Goal: Task Accomplishment & Management: Use online tool/utility

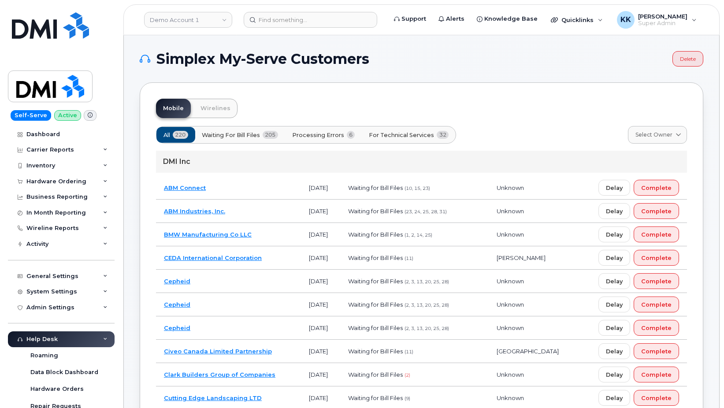
click at [331, 135] on span "Processing Errors" at bounding box center [318, 135] width 52 height 8
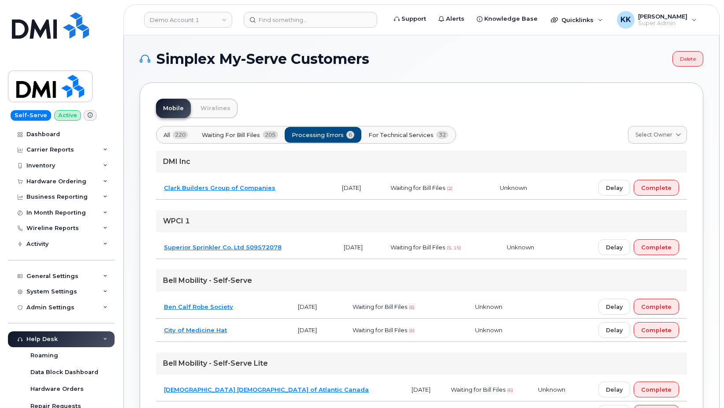
click at [396, 136] on span "For Technical Services" at bounding box center [400, 135] width 65 height 8
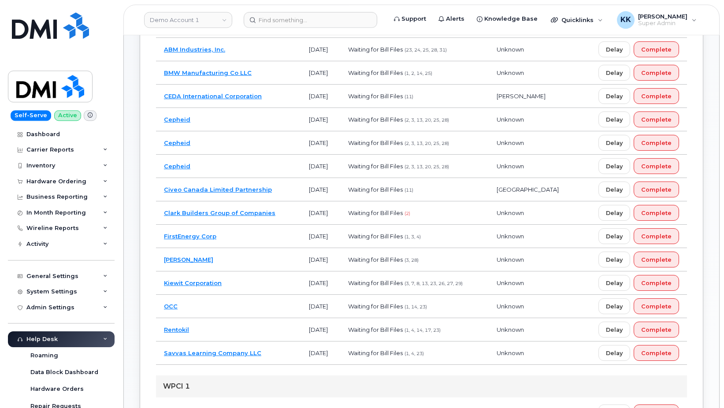
scroll to position [180, 0]
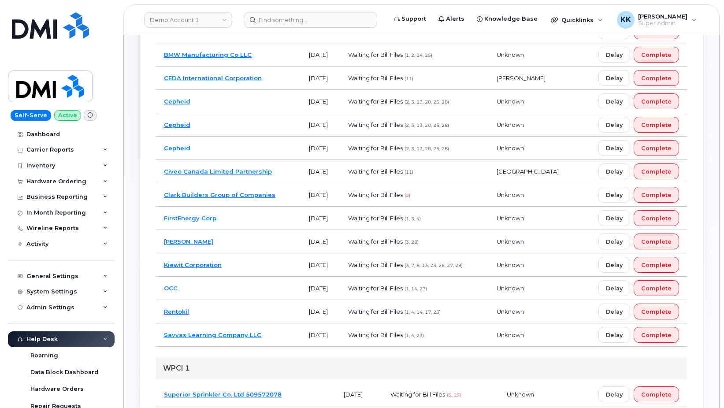
click at [284, 192] on td "Clark Builders Group of Companies" at bounding box center [228, 194] width 145 height 23
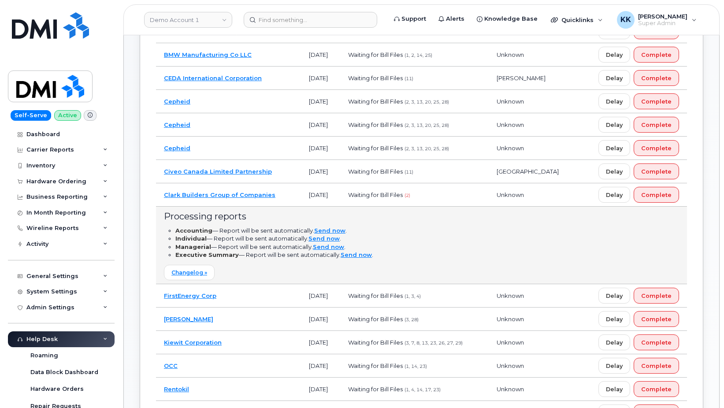
click at [286, 191] on td "Clark Builders Group of Companies" at bounding box center [228, 194] width 145 height 23
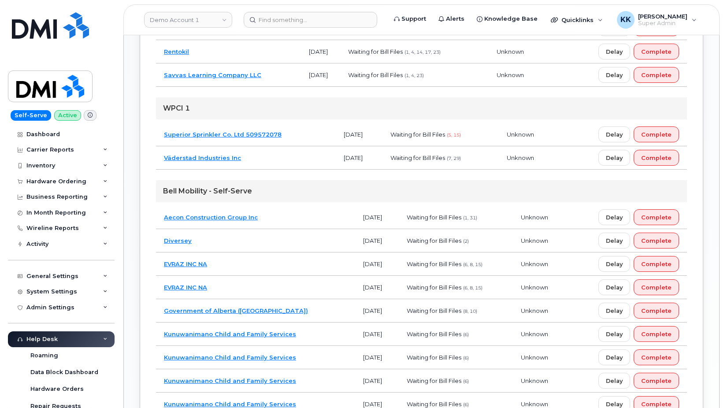
scroll to position [449, 0]
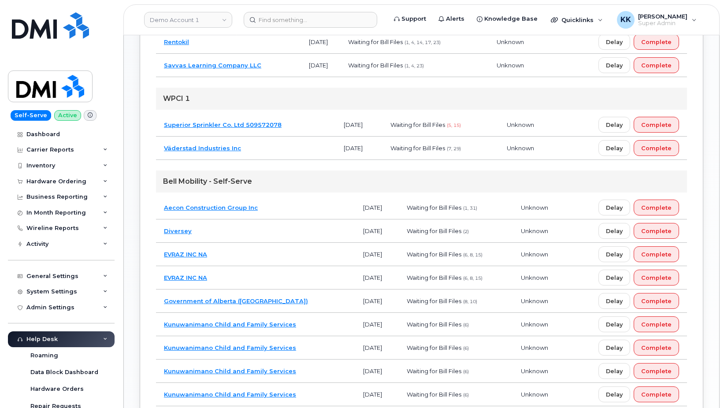
click at [268, 225] on td "Diversey" at bounding box center [255, 230] width 199 height 23
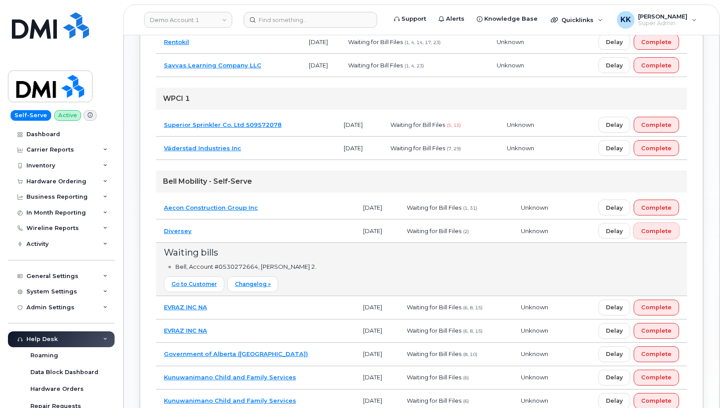
click at [669, 227] on span "Complete" at bounding box center [656, 231] width 30 height 8
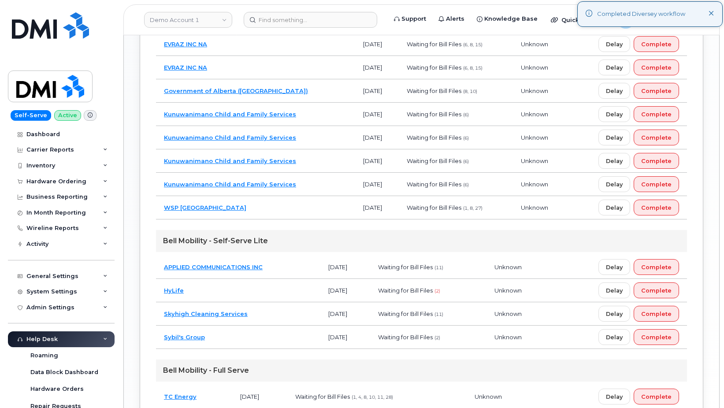
scroll to position [674, 0]
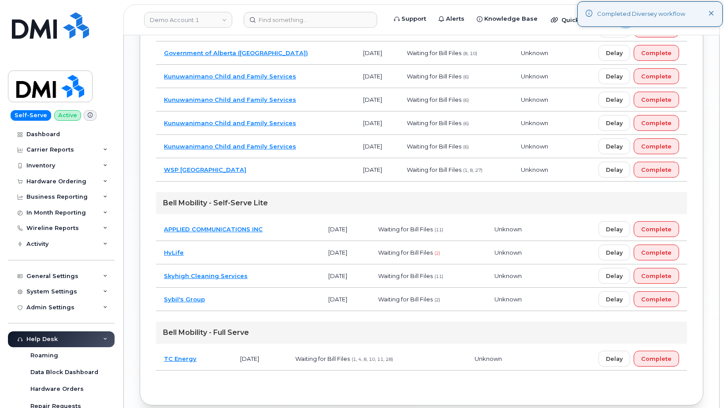
click at [261, 254] on td "HyLife" at bounding box center [238, 252] width 164 height 23
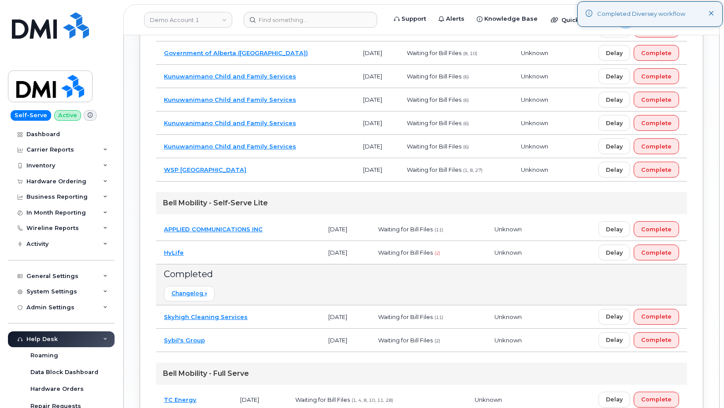
click at [261, 254] on td "HyLife" at bounding box center [238, 252] width 164 height 23
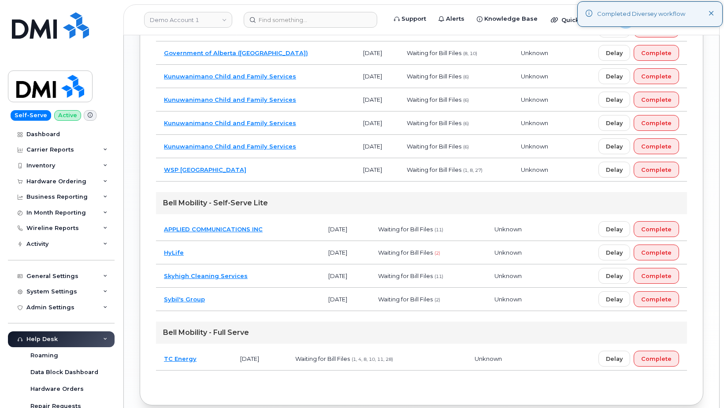
click at [264, 299] on td "Sybil's Group" at bounding box center [238, 299] width 164 height 23
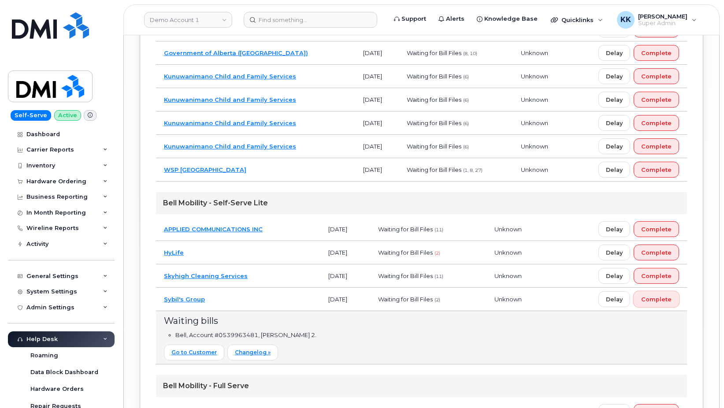
click at [659, 301] on span "Complete" at bounding box center [656, 299] width 30 height 8
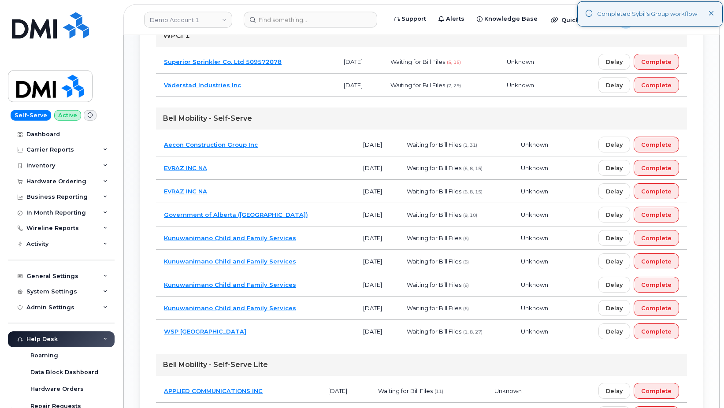
scroll to position [494, 0]
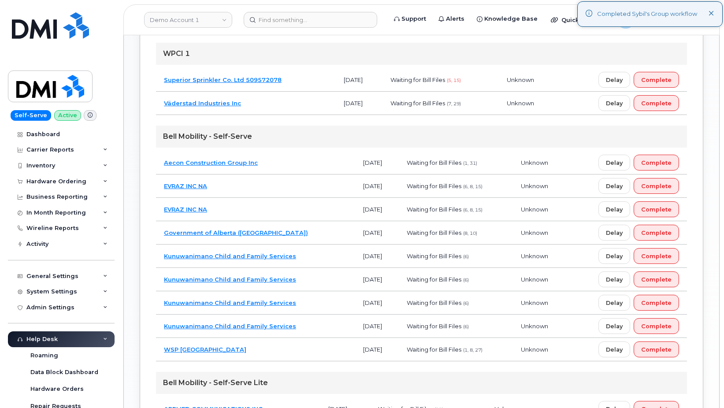
click at [306, 210] on td "EVRAZ INC NA" at bounding box center [255, 209] width 199 height 23
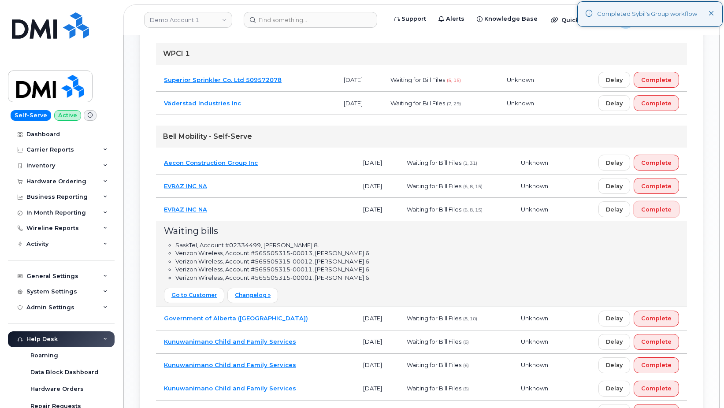
click at [658, 213] on span "Complete" at bounding box center [656, 209] width 30 height 8
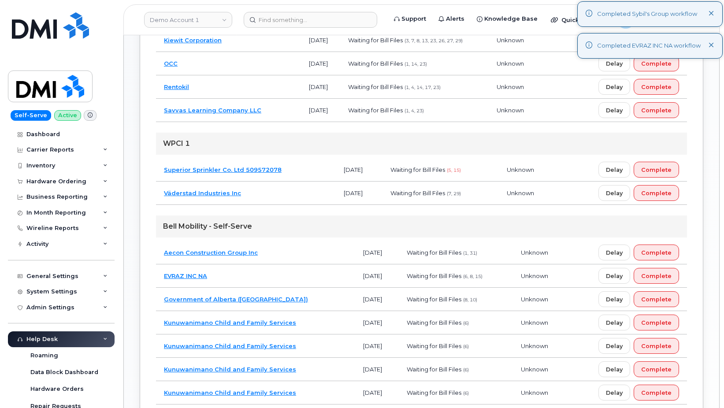
scroll to position [359, 0]
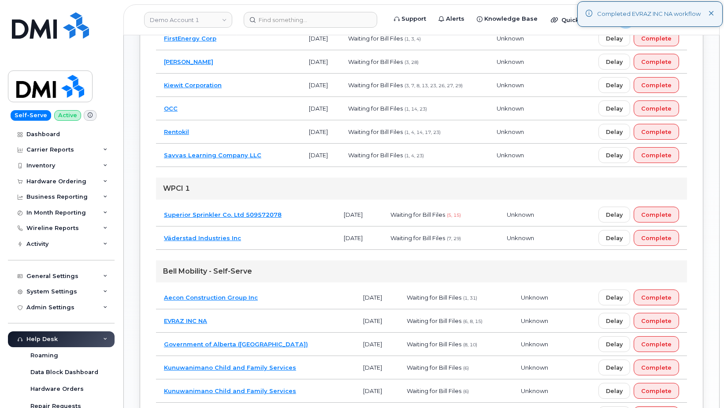
click at [302, 214] on td "Superior Sprinkler Co. Ltd 509572078" at bounding box center [246, 214] width 180 height 23
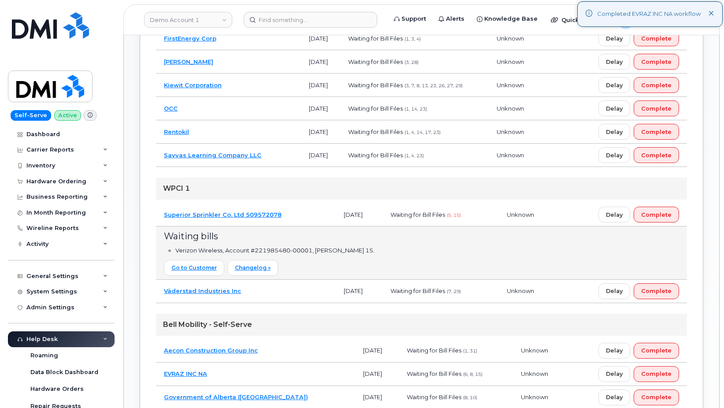
click at [302, 214] on td "Superior Sprinkler Co. Ltd 509572078" at bounding box center [246, 214] width 180 height 23
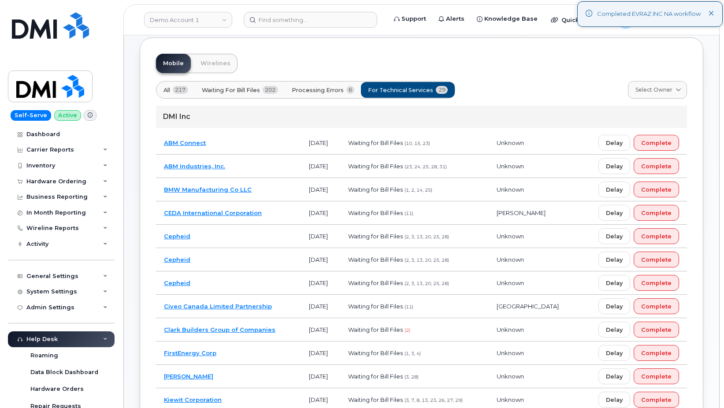
scroll to position [0, 0]
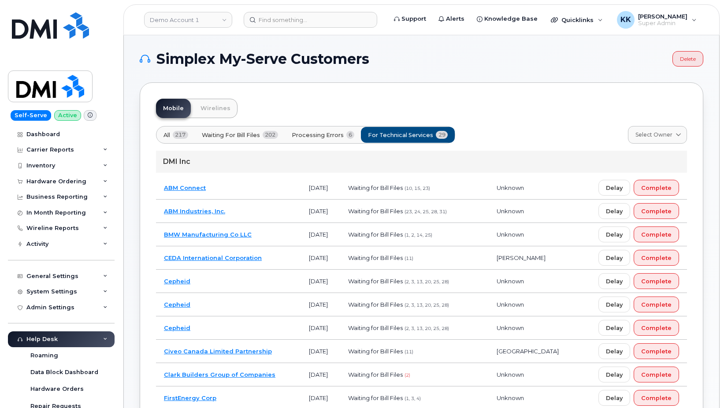
click at [254, 320] on td "Cepheid" at bounding box center [228, 327] width 145 height 23
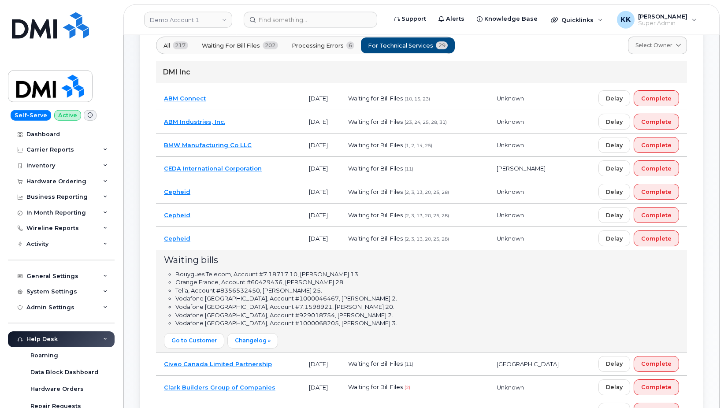
scroll to position [90, 0]
click at [248, 191] on td "Cepheid" at bounding box center [228, 191] width 145 height 23
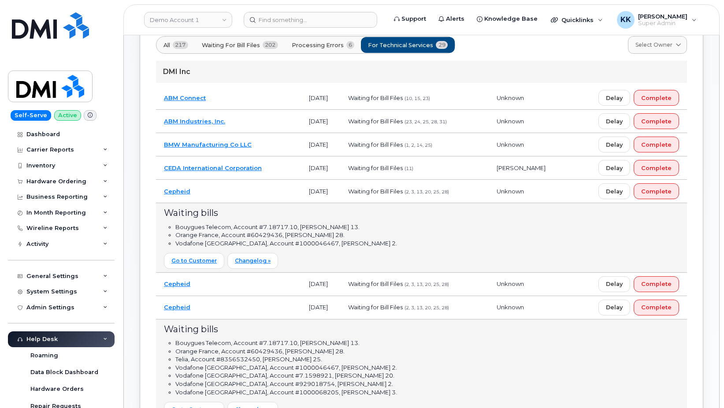
click at [248, 191] on td "Cepheid" at bounding box center [228, 191] width 145 height 23
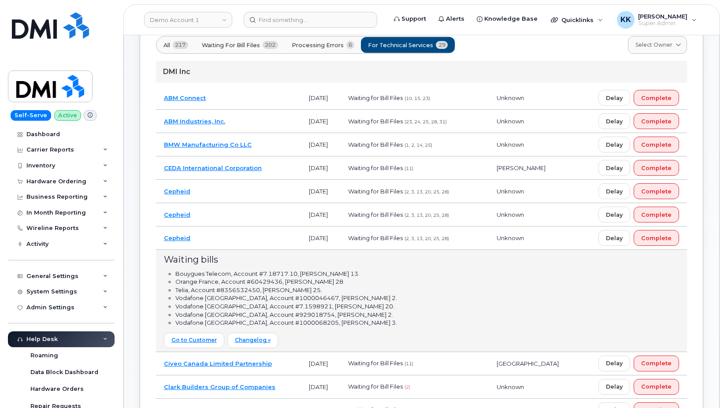
click at [265, 225] on td "Cepheid" at bounding box center [228, 214] width 145 height 23
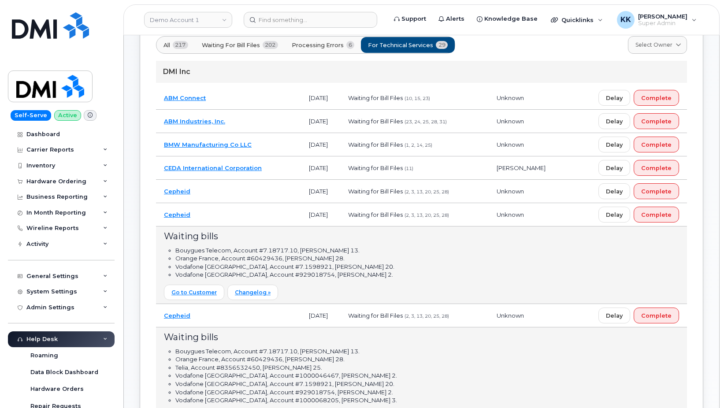
click at [263, 217] on td "Cepheid" at bounding box center [228, 214] width 145 height 23
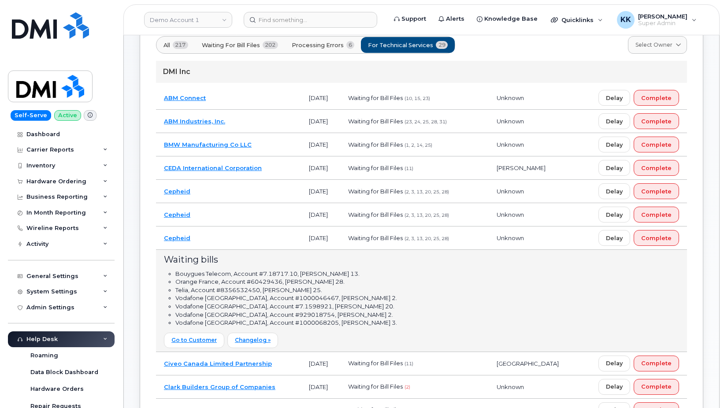
click at [253, 238] on td "Cepheid" at bounding box center [228, 237] width 145 height 23
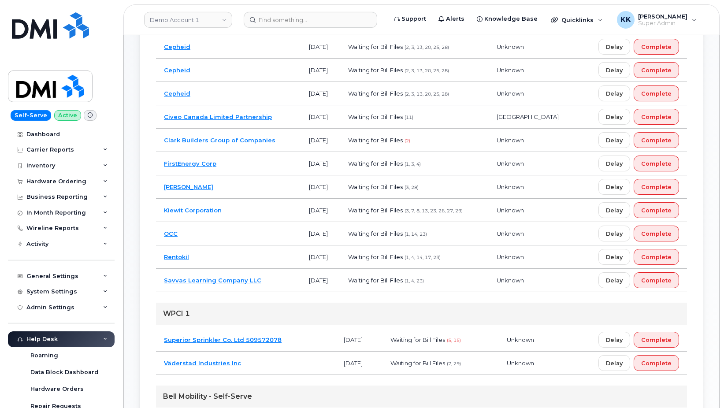
scroll to position [270, 0]
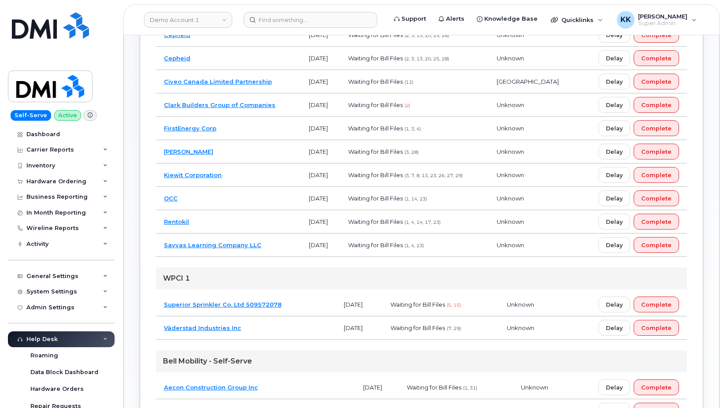
click at [277, 244] on td "Savvas Learning Company LLC" at bounding box center [228, 244] width 145 height 23
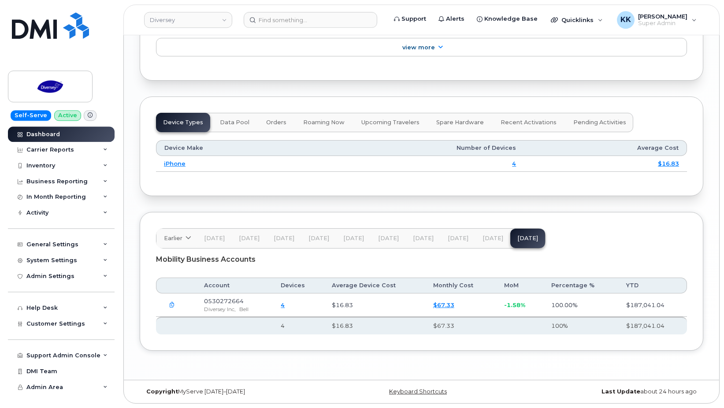
scroll to position [1063, 0]
click at [172, 303] on icon "button" at bounding box center [172, 305] width 6 height 6
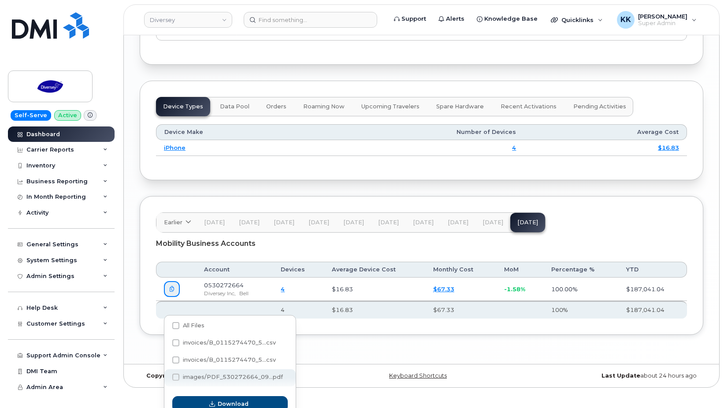
click at [202, 376] on span "images/PDF_530272664_09...pdf" at bounding box center [233, 376] width 100 height 7
click at [166, 376] on input "images/PDF_530272664_09...pdf" at bounding box center [164, 377] width 4 height 4
checkbox input "true"
click at [223, 404] on span "Download" at bounding box center [233, 403] width 31 height 8
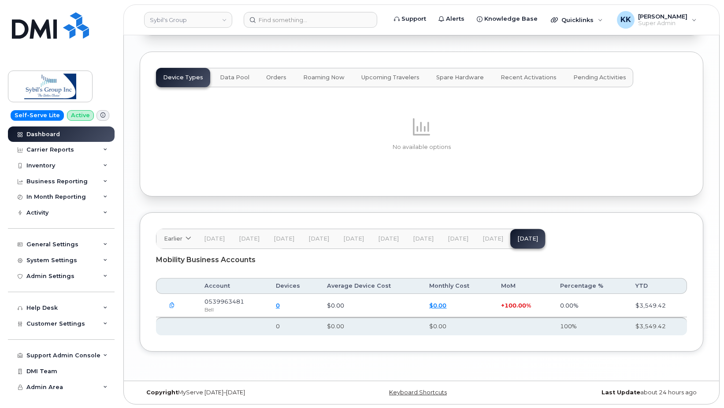
scroll to position [1089, 0]
click at [166, 305] on button "button" at bounding box center [172, 304] width 16 height 16
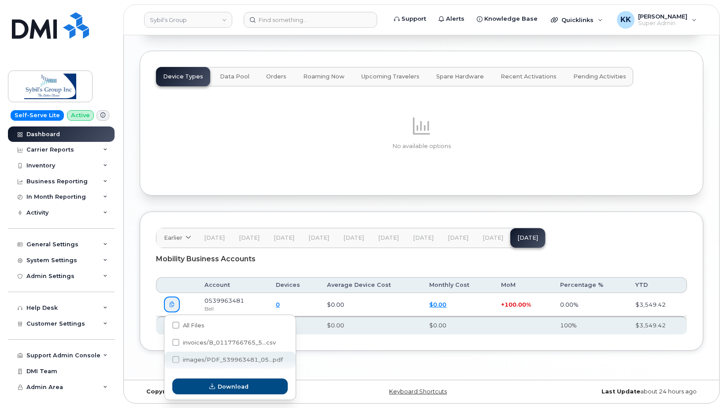
click at [210, 356] on div "images/PDF_539963481_05...pdf" at bounding box center [229, 359] width 131 height 17
checkbox input "true"
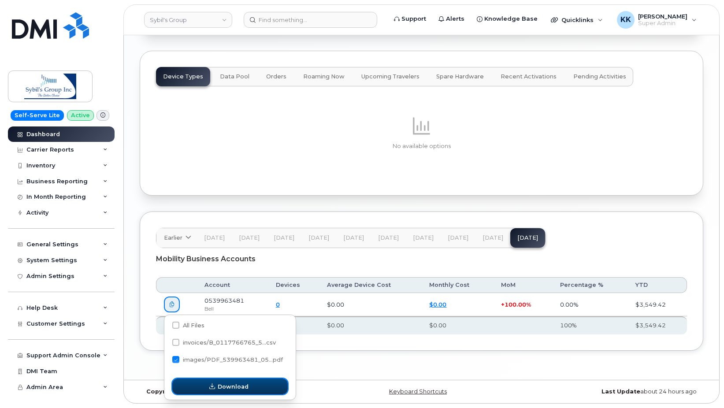
click at [227, 392] on button "Download" at bounding box center [229, 386] width 115 height 16
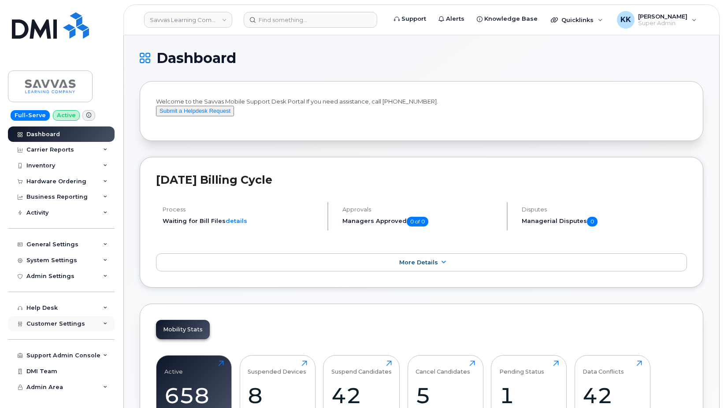
click at [67, 323] on span "Customer Settings" at bounding box center [55, 323] width 59 height 7
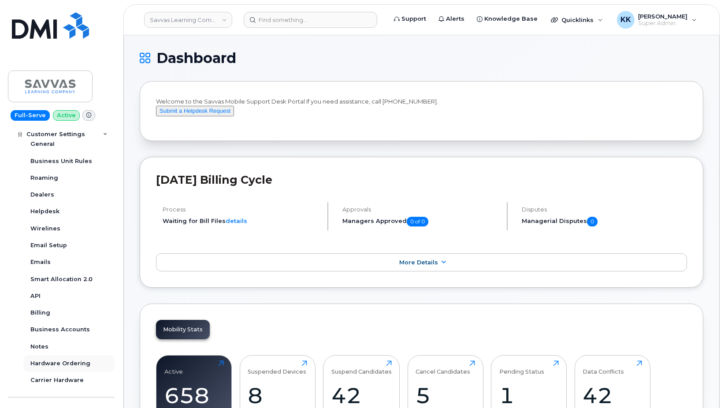
scroll to position [211, 0]
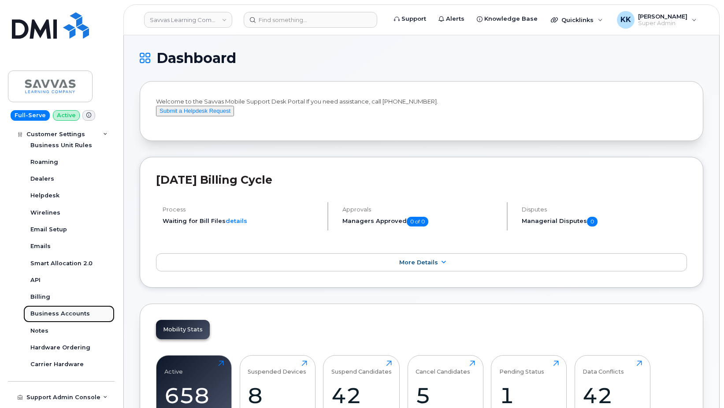
click at [57, 316] on div "Business Accounts" at bounding box center [59, 314] width 59 height 8
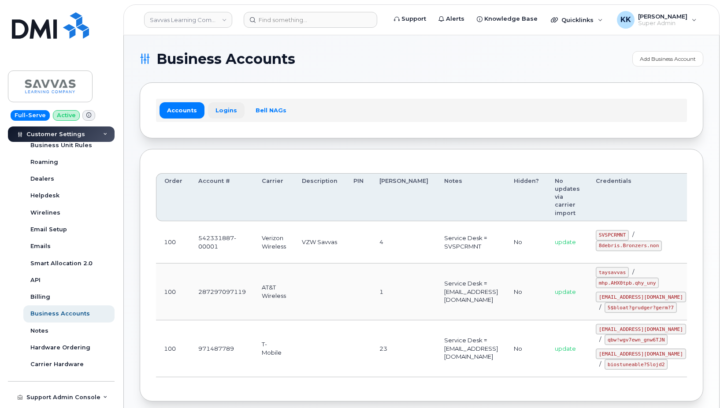
click at [224, 107] on link "Logins" at bounding box center [226, 110] width 37 height 16
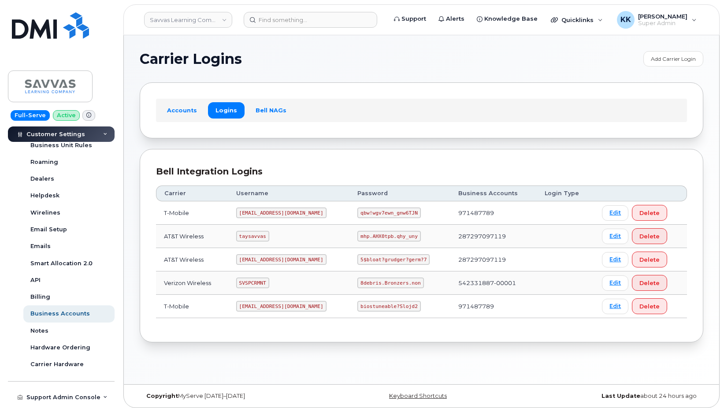
click at [264, 281] on code "SVSPCRMNT" at bounding box center [252, 282] width 33 height 11
click at [374, 280] on code "8debris.Bronzers.non" at bounding box center [390, 282] width 66 height 11
click at [373, 283] on code "8debris.Bronzers.non" at bounding box center [390, 282] width 66 height 11
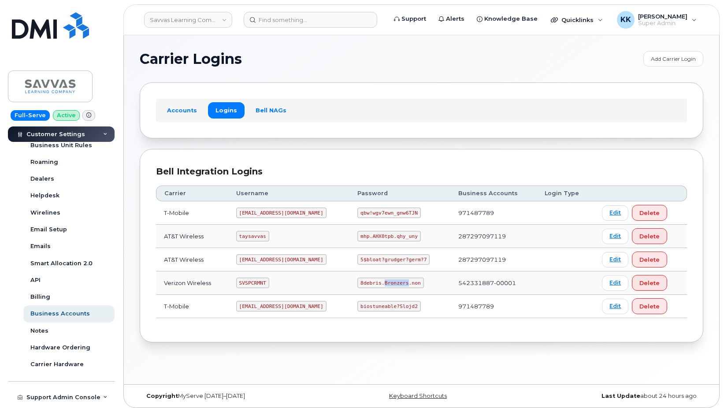
click at [373, 283] on code "8debris.Bronzers.non" at bounding box center [390, 282] width 66 height 11
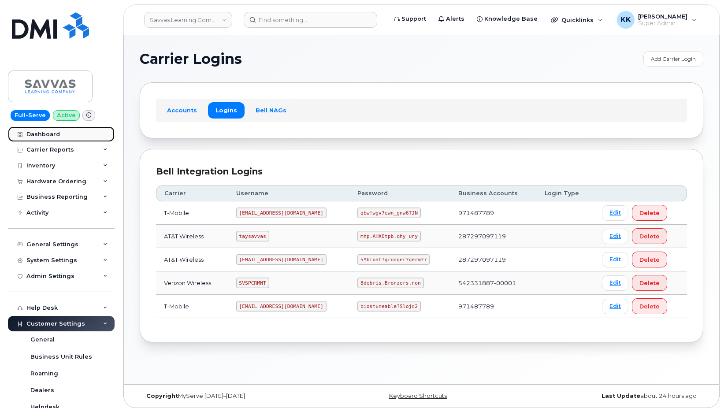
click at [53, 138] on link "Dashboard" at bounding box center [61, 134] width 107 height 16
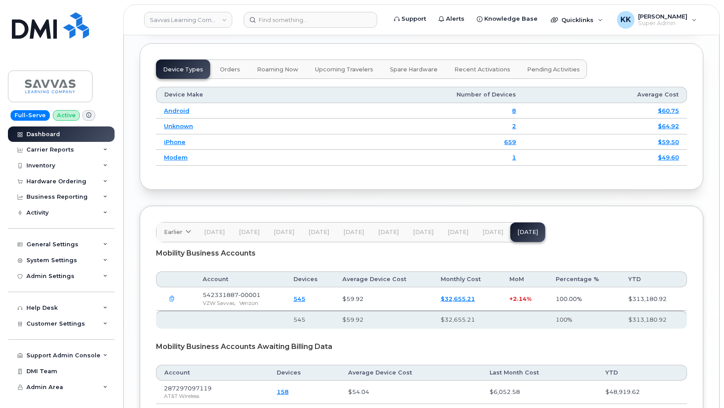
scroll to position [1213, 0]
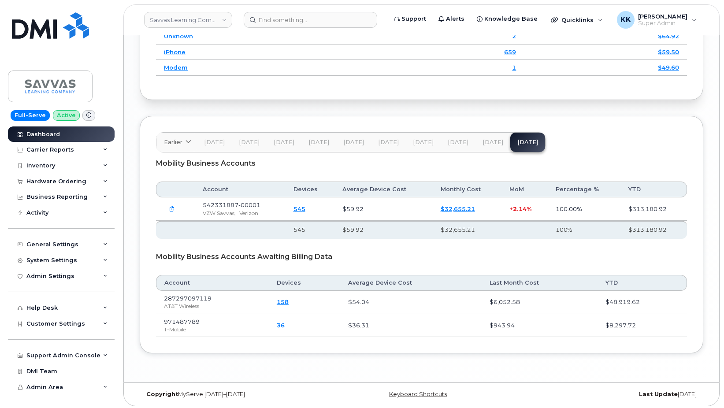
click at [459, 212] on link "$32,655.21" at bounding box center [457, 208] width 34 height 7
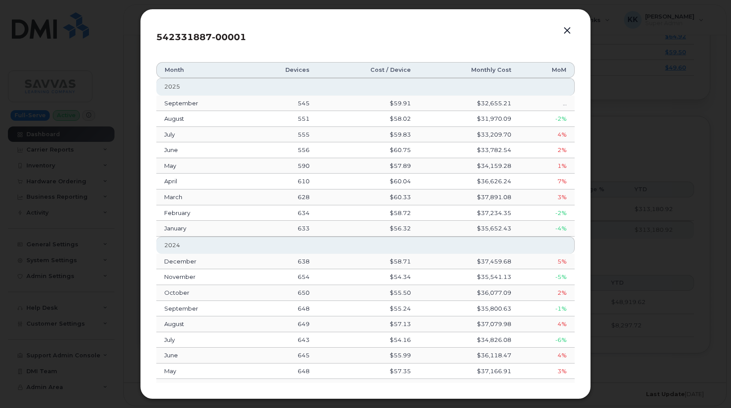
click at [567, 32] on button "button" at bounding box center [567, 31] width 13 height 12
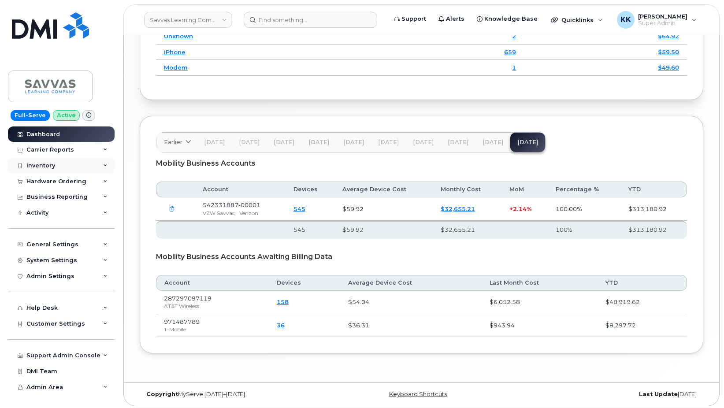
click at [52, 165] on div "Inventory" at bounding box center [40, 165] width 29 height 7
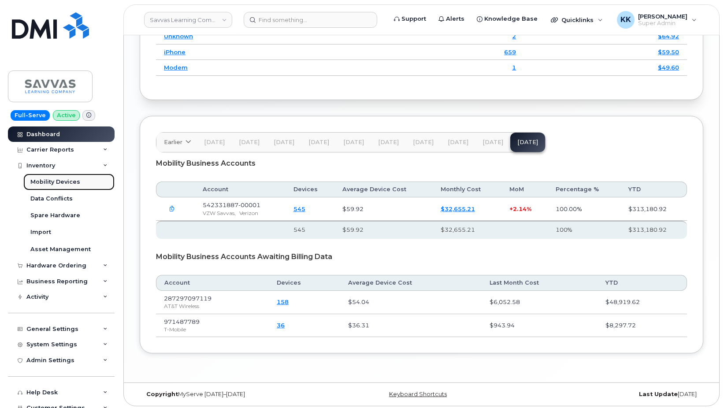
click at [62, 185] on div "Mobility Devices" at bounding box center [55, 182] width 50 height 8
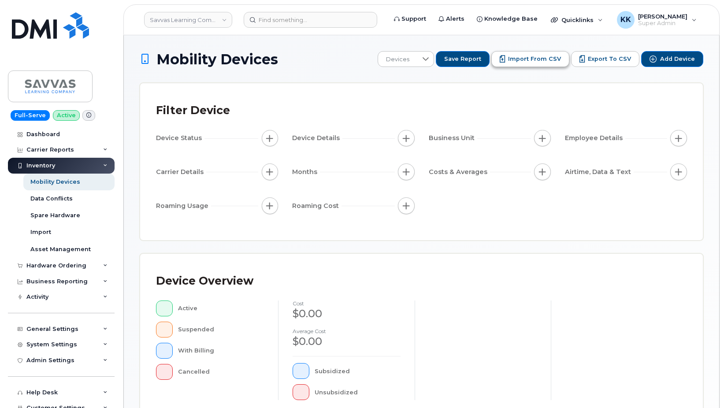
click at [526, 60] on span "Import from CSV" at bounding box center [534, 59] width 53 height 8
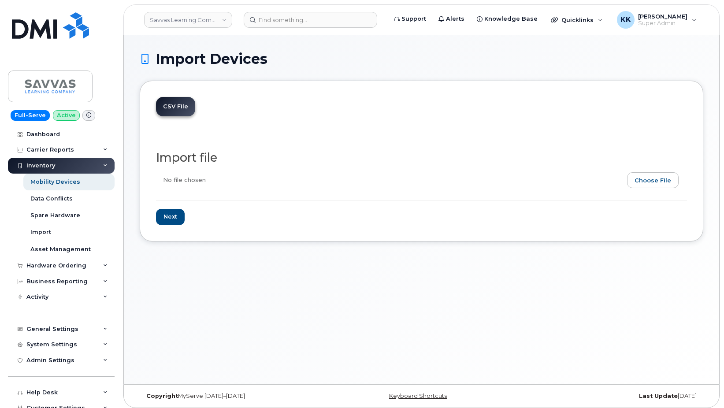
click at [657, 181] on input "file" at bounding box center [418, 182] width 524 height 20
type input "C:\fakepath\Savvas Verizon Inventory [DATE].csv"
click at [174, 219] on input "Next" at bounding box center [170, 217] width 29 height 16
type input "Loading..."
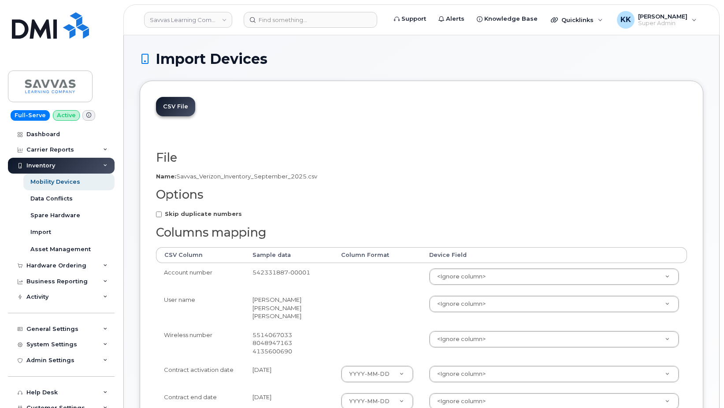
click at [176, 214] on strong "Skip duplicate numbers" at bounding box center [203, 213] width 77 height 7
click at [162, 214] on input "Skip duplicate numbers" at bounding box center [159, 214] width 6 height 6
checkbox input "true"
click at [462, 279] on body "Savvas Learning Company LLC Support Alerts Knowledge Base Quicklinks Suspend / …" at bounding box center [362, 377] width 724 height 755
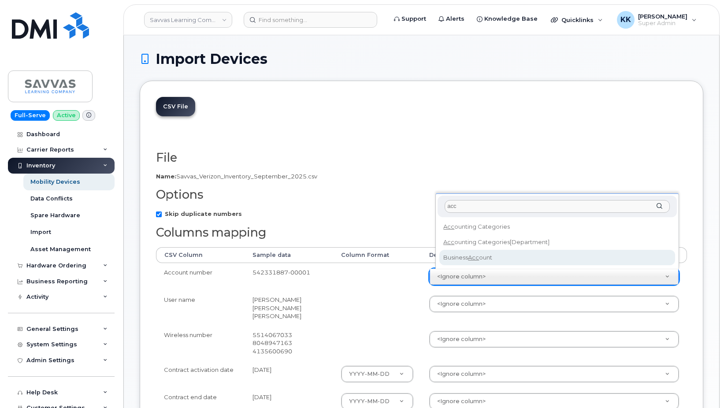
type input "acc"
select select "business_account_id"
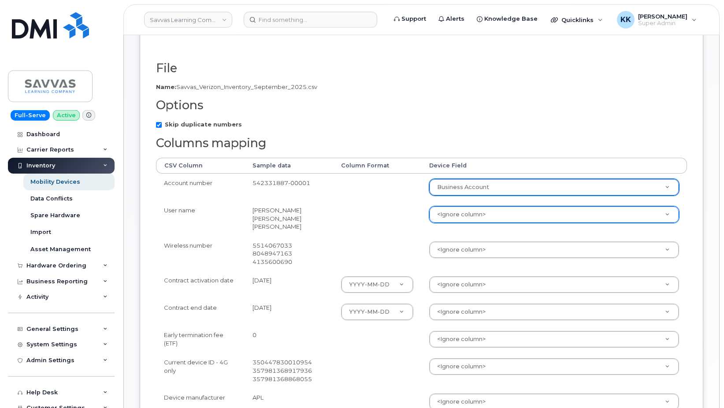
scroll to position [90, 0]
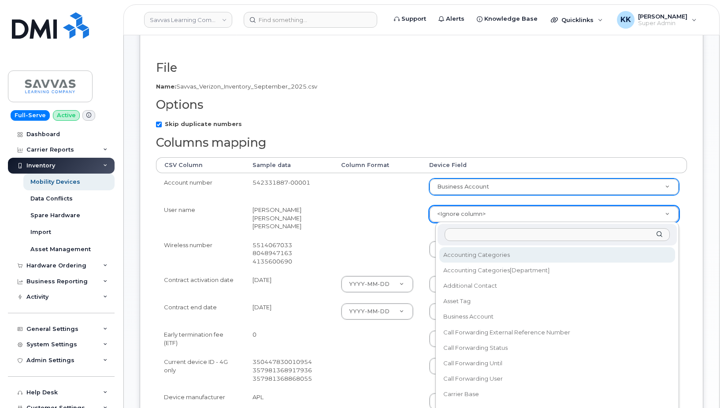
click at [468, 217] on body "Savvas Learning Company LLC Support Alerts Knowledge Base Quicklinks Suspend / …" at bounding box center [362, 287] width 724 height 755
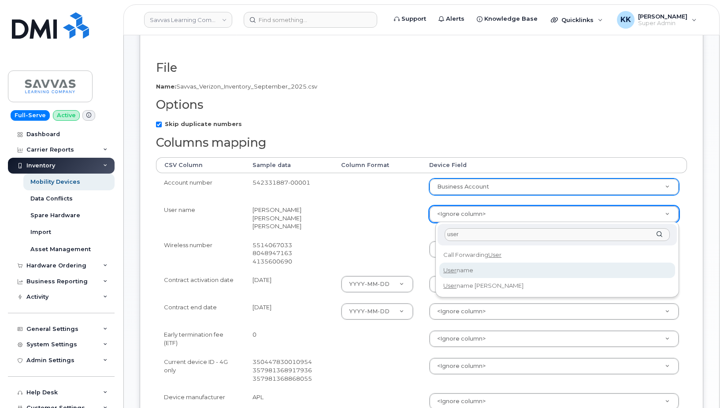
type input "user"
select select "username"
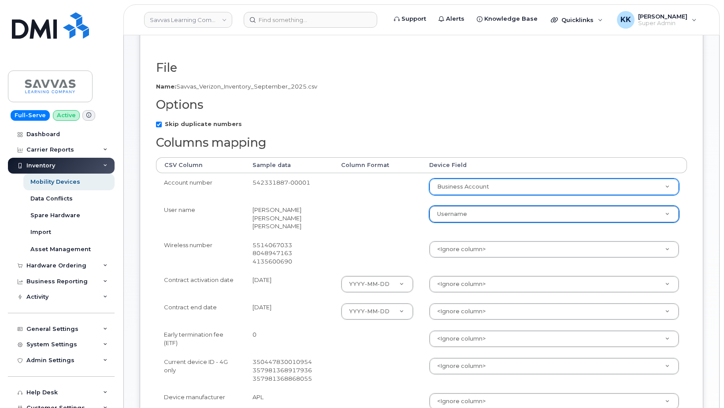
click at [492, 250] on body "Savvas Learning Company LLC Support Alerts Knowledge Base Quicklinks Suspend / …" at bounding box center [362, 287] width 724 height 755
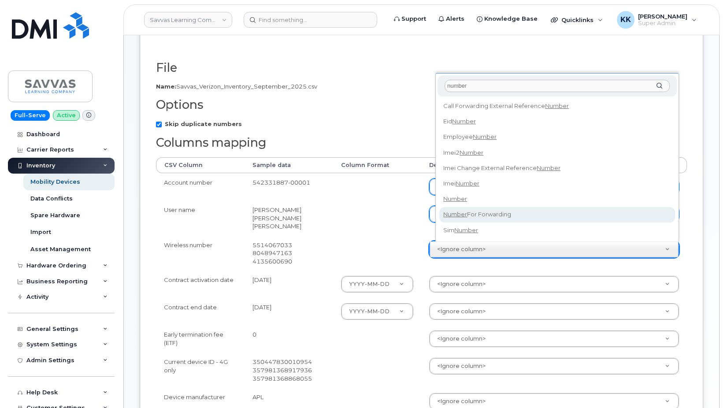
type input "number"
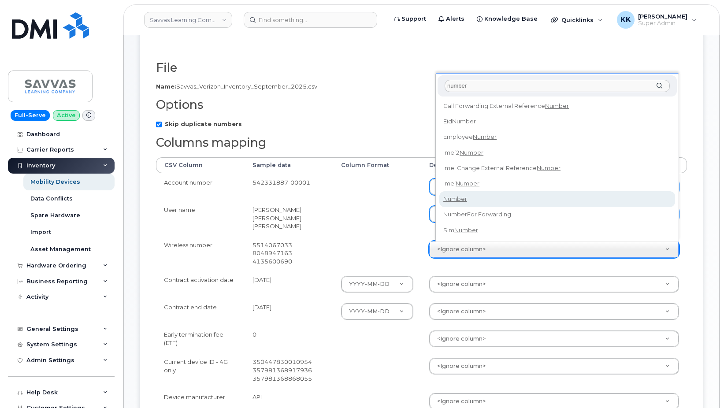
select select "number"
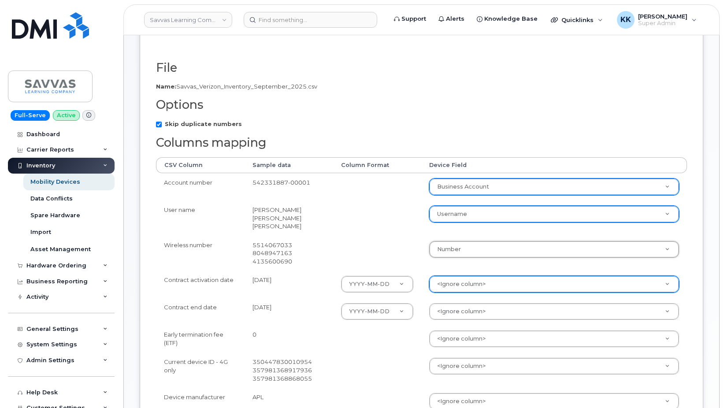
click at [463, 284] on body "Savvas Learning Company LLC Support Alerts Knowledge Base Quicklinks Suspend / …" at bounding box center [362, 287] width 724 height 755
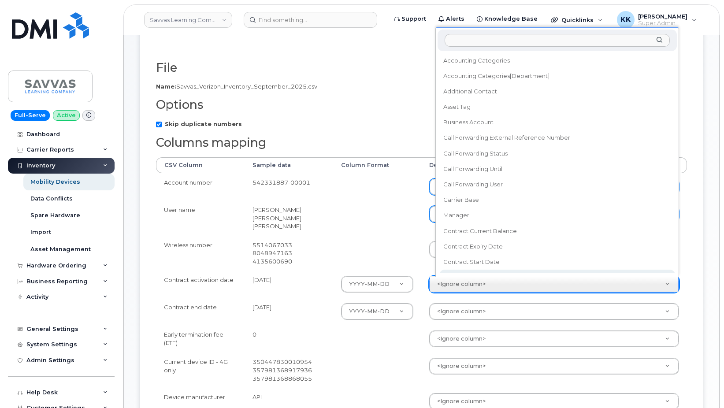
scroll to position [8, 0]
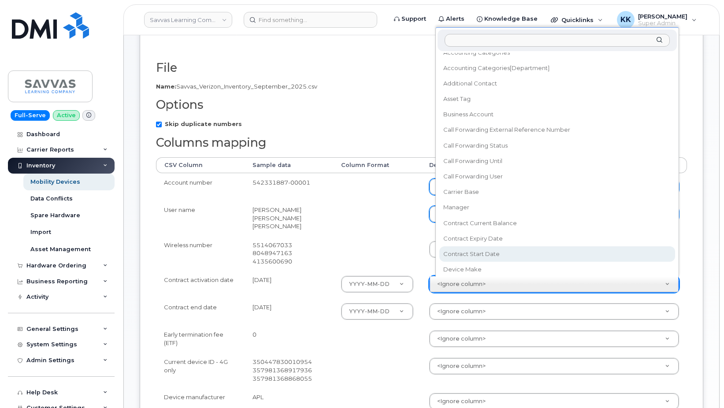
select select "contract_start_date"
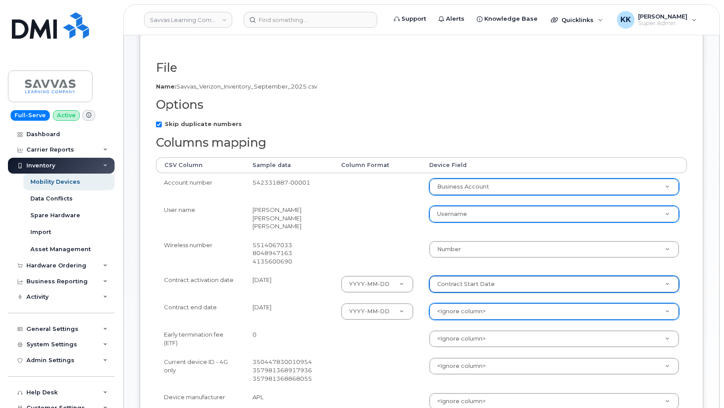
click at [462, 309] on body "Savvas Learning Company LLC Support Alerts Knowledge Base Quicklinks Suspend / …" at bounding box center [362, 287] width 724 height 755
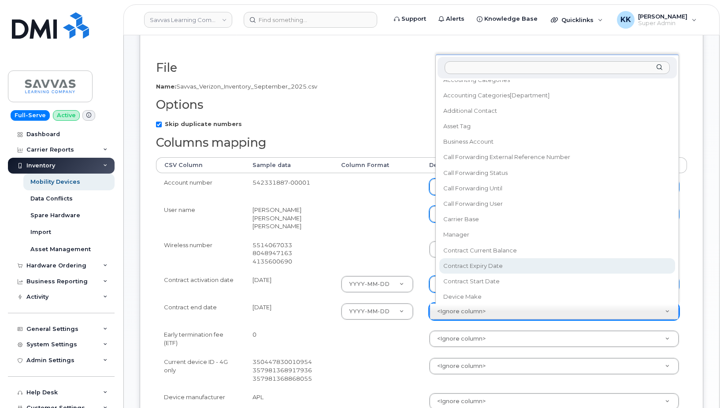
select select "contract_expiry_date"
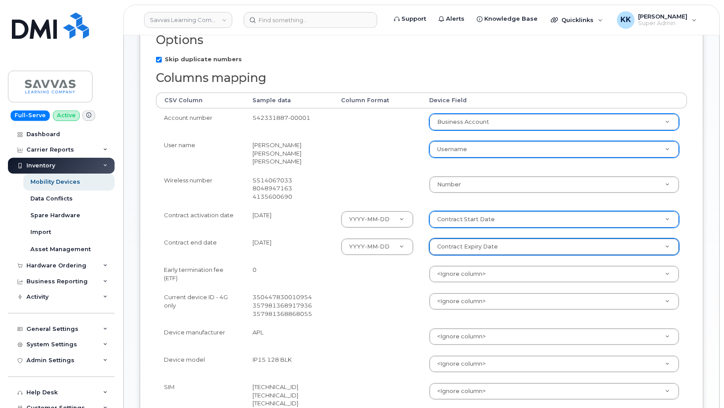
scroll to position [225, 0]
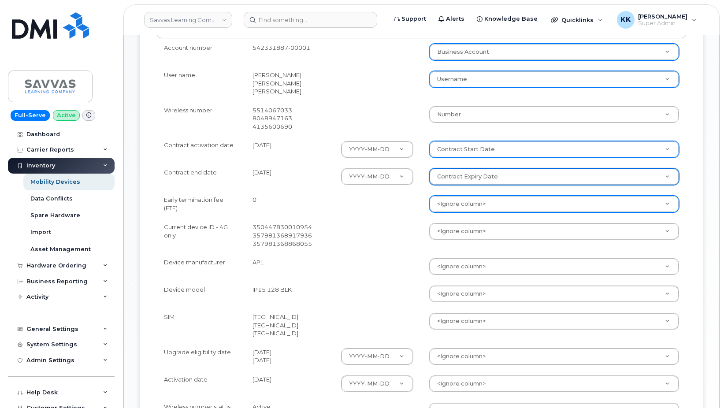
click at [476, 199] on body "Savvas Learning Company LLC Support Alerts Knowledge Base Quicklinks Suspend / …" at bounding box center [362, 152] width 724 height 755
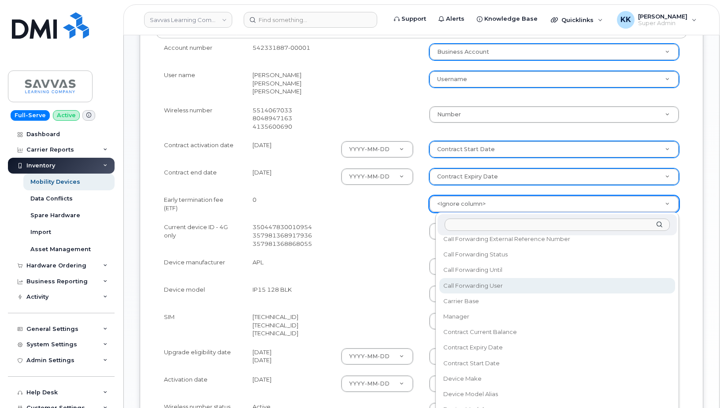
scroll to position [85, 0]
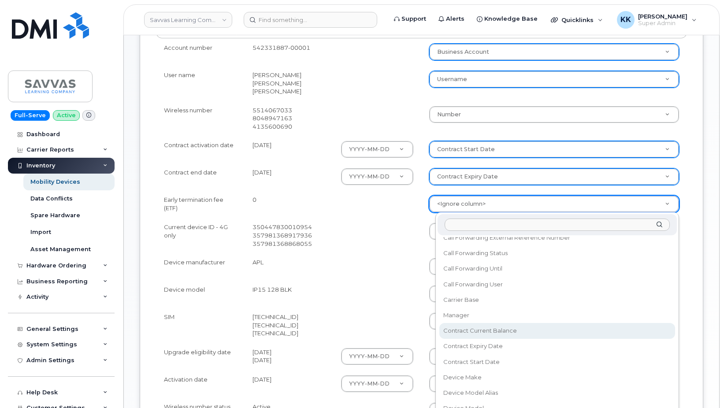
select select "contract_current_balance"
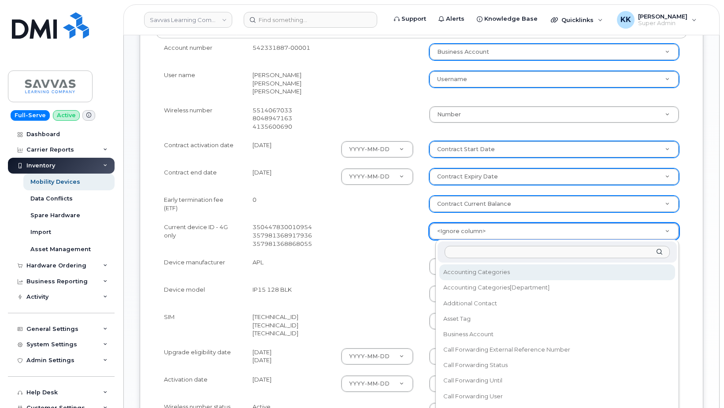
click at [461, 227] on body "Savvas Learning Company LLC Support Alerts Knowledge Base Quicklinks Suspend / …" at bounding box center [362, 152] width 724 height 755
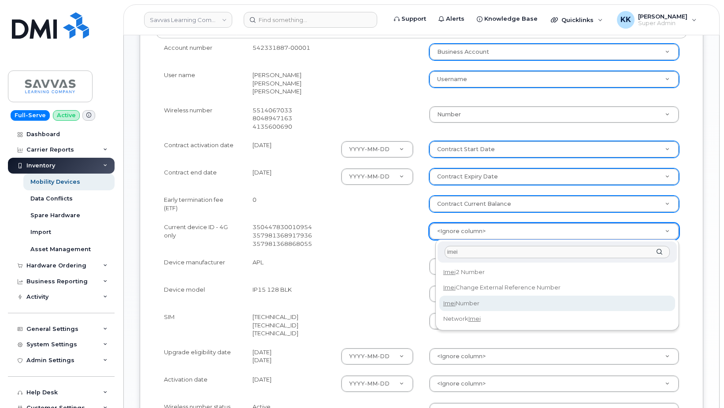
type input "imei"
select select "imei_number"
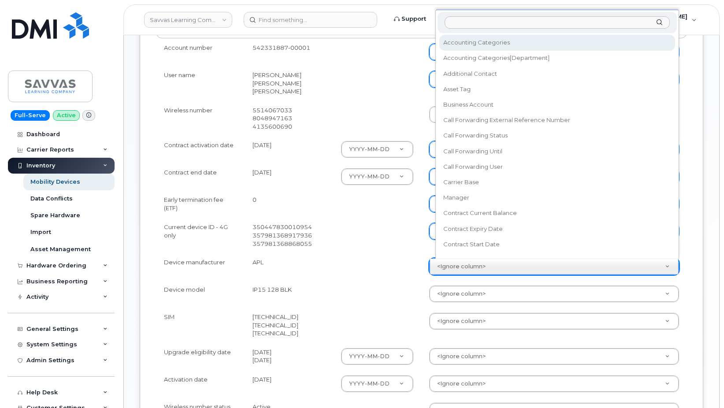
click at [464, 266] on body "Savvas Learning Company LLC Support Alerts Knowledge Base Quicklinks Suspend / …" at bounding box center [362, 152] width 724 height 755
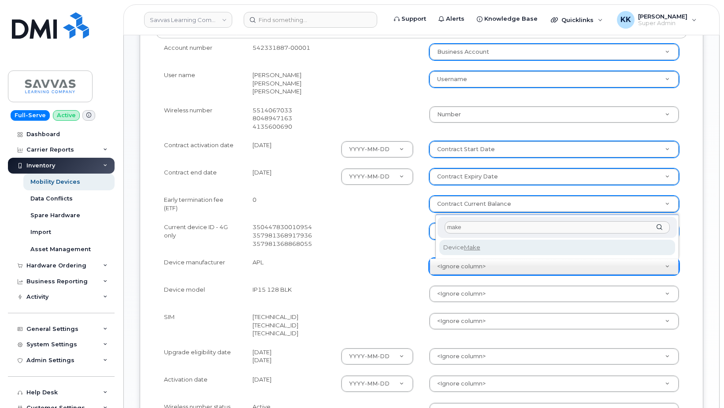
type input "make"
select select "device_make_id"
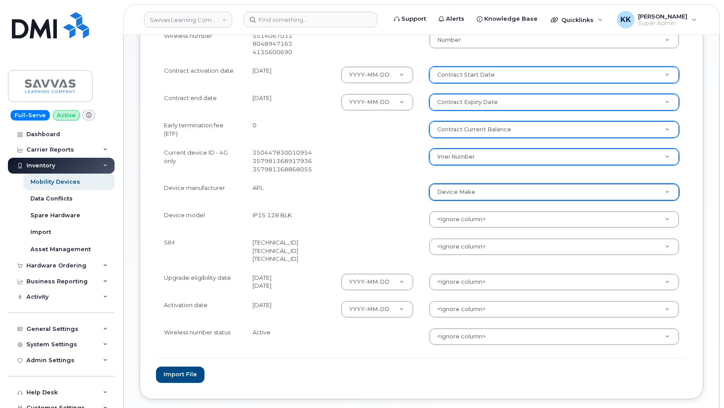
scroll to position [314, 0]
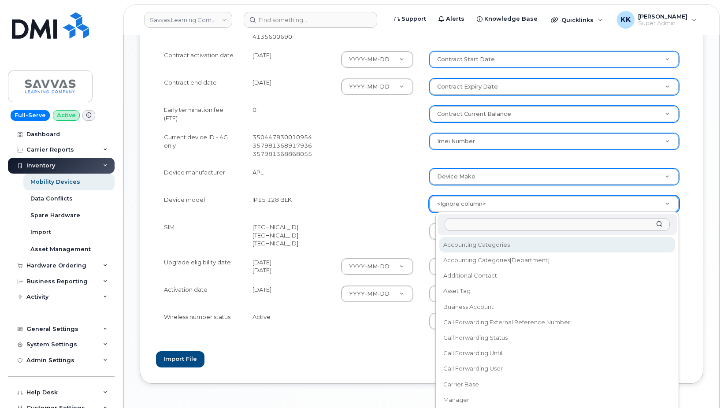
click at [467, 202] on body "Savvas Learning Company LLC Support Alerts Knowledge Base Quicklinks Suspend / …" at bounding box center [362, 63] width 724 height 755
type input "model"
select select "device_model_alias"
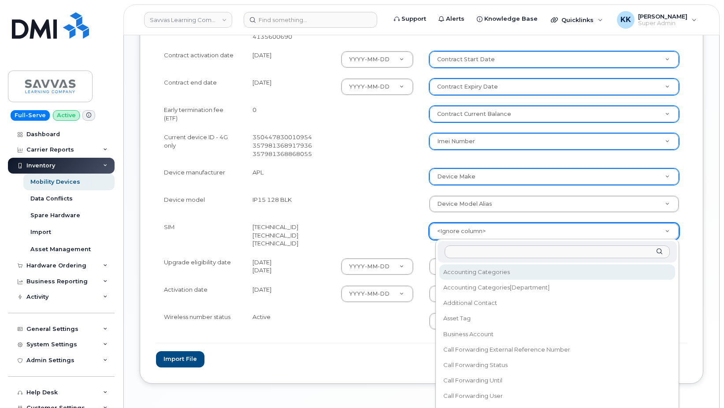
click at [461, 230] on body "Savvas Learning Company LLC Support Alerts Knowledge Base Quicklinks Suspend / …" at bounding box center [362, 63] width 724 height 755
type input "sim"
select select "sim_number"
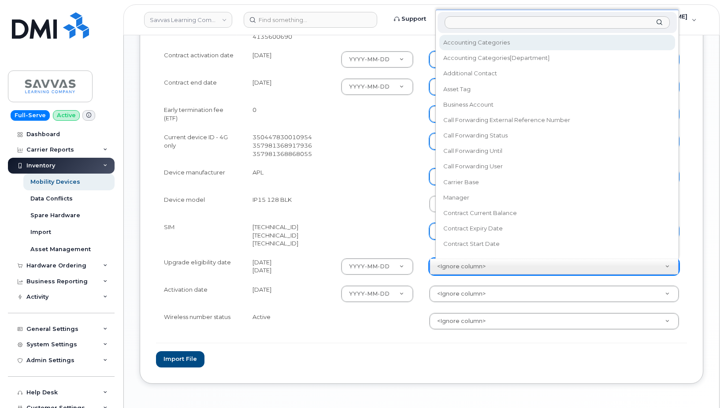
click at [456, 267] on body "Savvas Learning Company LLC Support Alerts Knowledge Base Quicklinks Suspend / …" at bounding box center [362, 63] width 724 height 755
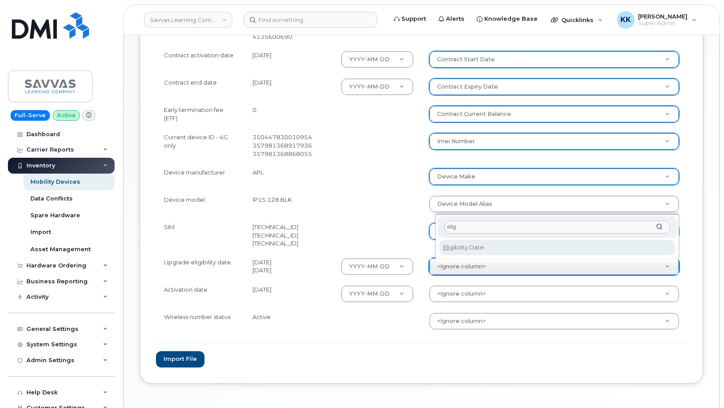
type input "elig"
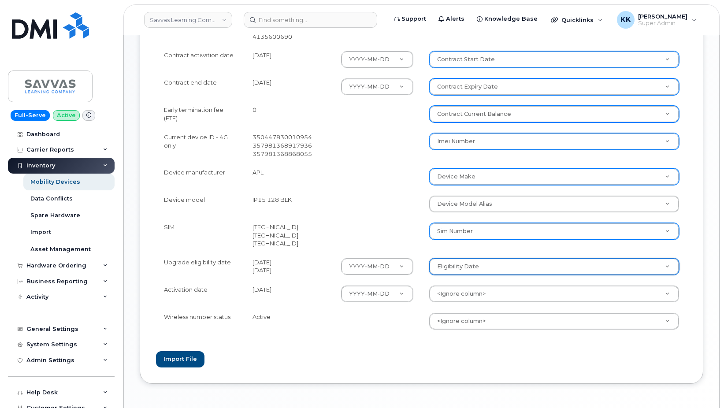
select select "eligibility_date"
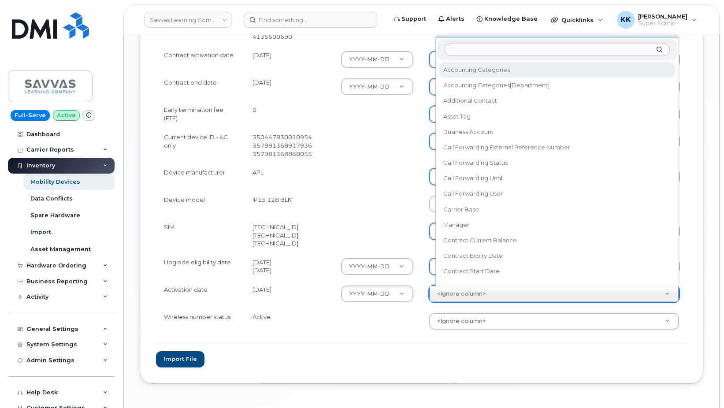
click at [486, 299] on body "Savvas Learning Company LLC Support Alerts Knowledge Base Quicklinks Suspend / …" at bounding box center [362, 63] width 724 height 755
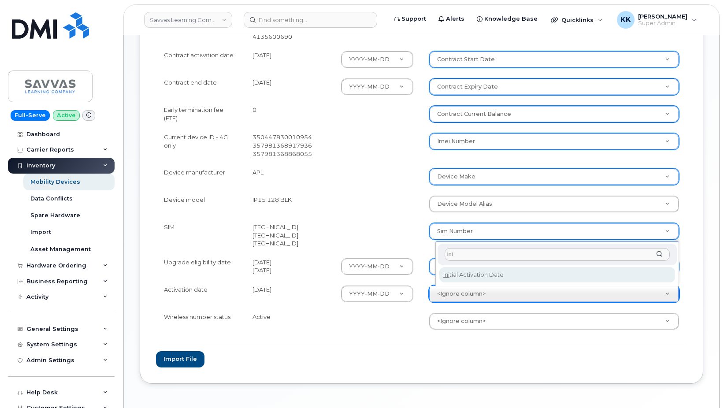
type input "ini"
select select "initial_activation_date"
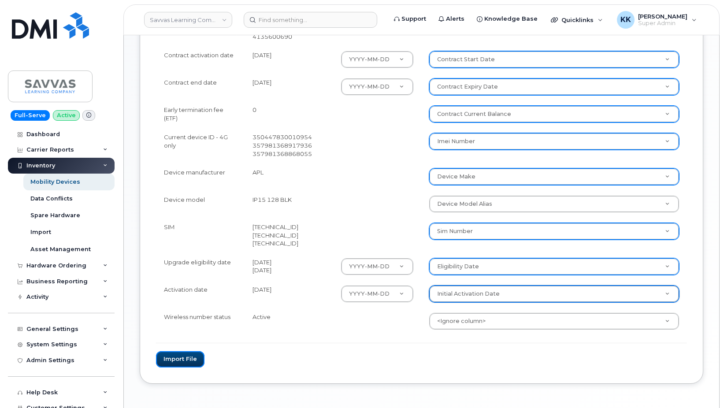
drag, startPoint x: 181, startPoint y: 361, endPoint x: 169, endPoint y: 387, distance: 28.8
click at [180, 361] on button "Import file" at bounding box center [180, 359] width 48 height 16
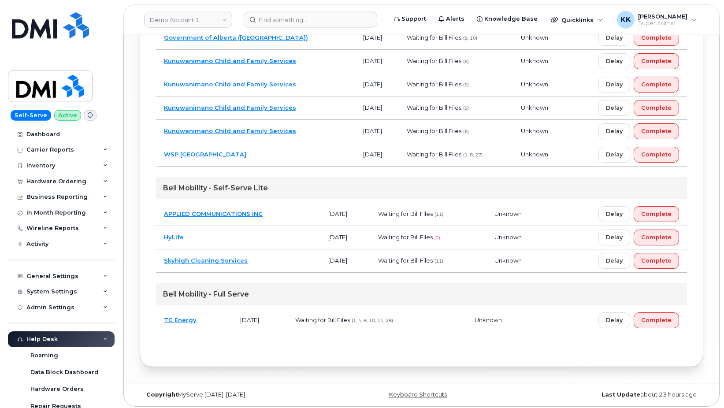
scroll to position [738, 0]
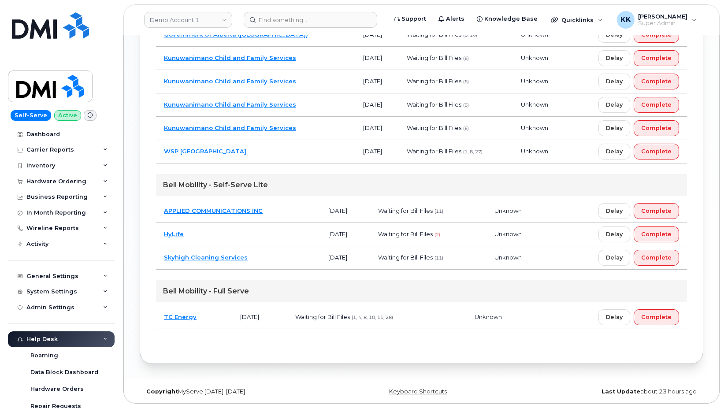
click at [280, 153] on td "WSP [GEOGRAPHIC_DATA]" at bounding box center [255, 151] width 199 height 23
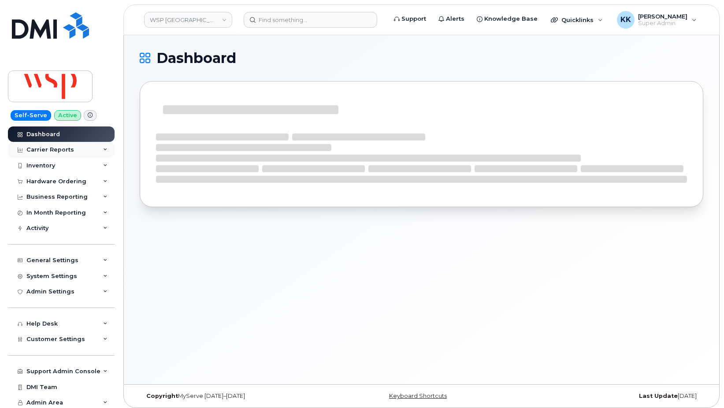
click at [56, 147] on div "Carrier Reports" at bounding box center [50, 149] width 48 height 7
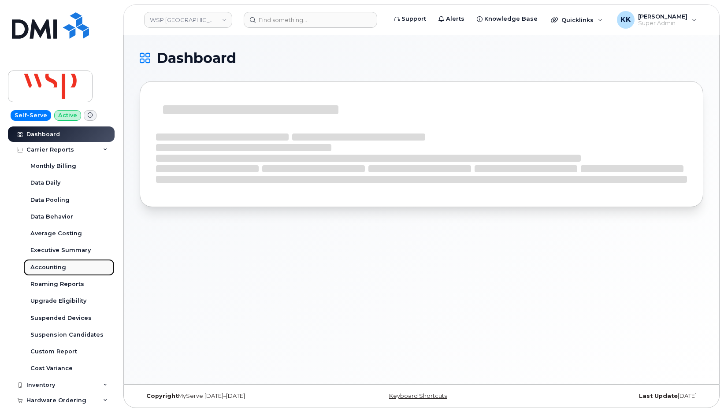
click at [49, 263] on link "Accounting" at bounding box center [68, 267] width 91 height 17
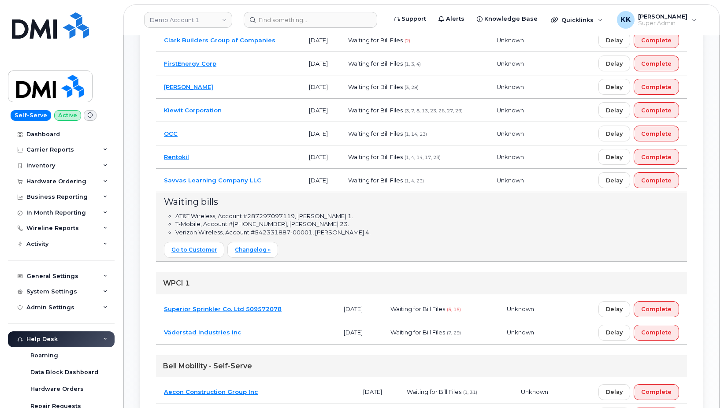
scroll to position [20, 0]
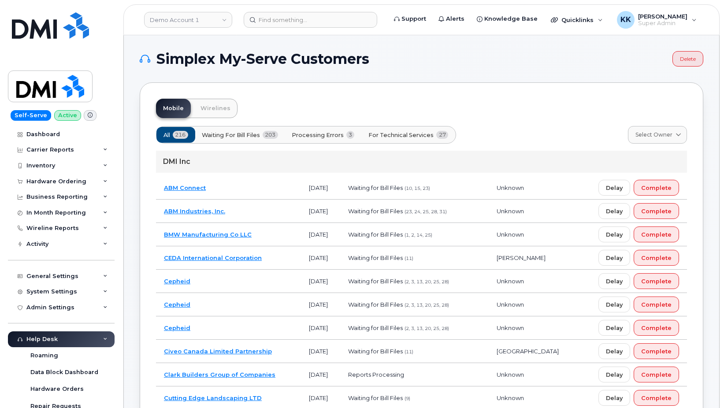
click at [389, 137] on span "For Technical Services" at bounding box center [400, 135] width 65 height 8
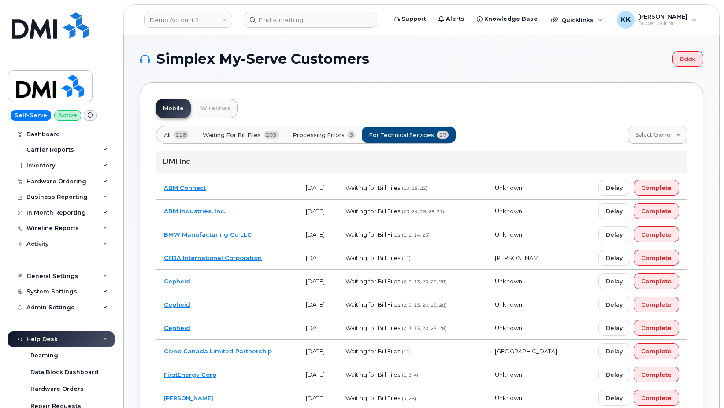
click at [174, 131] on button "All 216" at bounding box center [176, 135] width 40 height 16
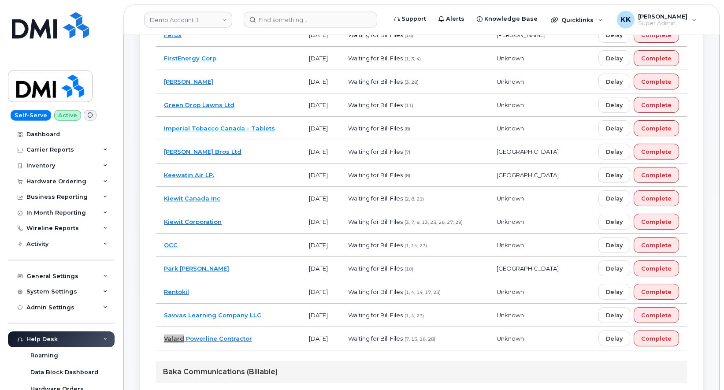
scroll to position [411, 0]
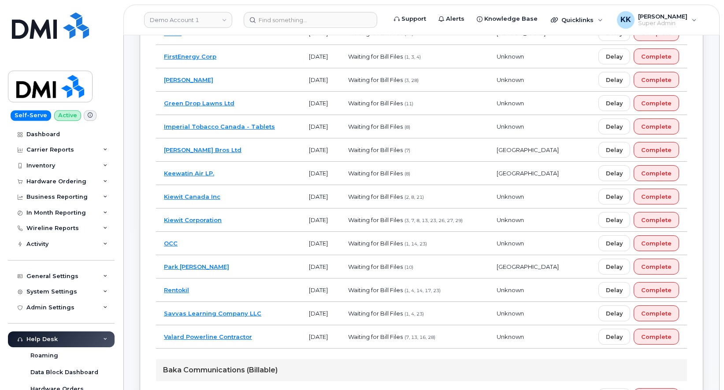
click at [265, 339] on td "Valard Powerline Contractor" at bounding box center [228, 336] width 145 height 23
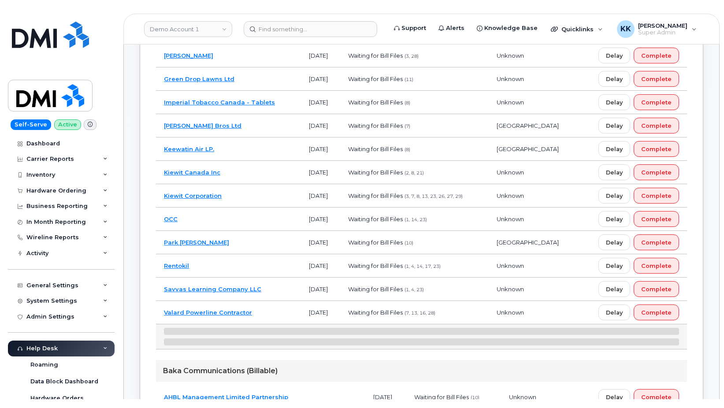
scroll to position [456, 0]
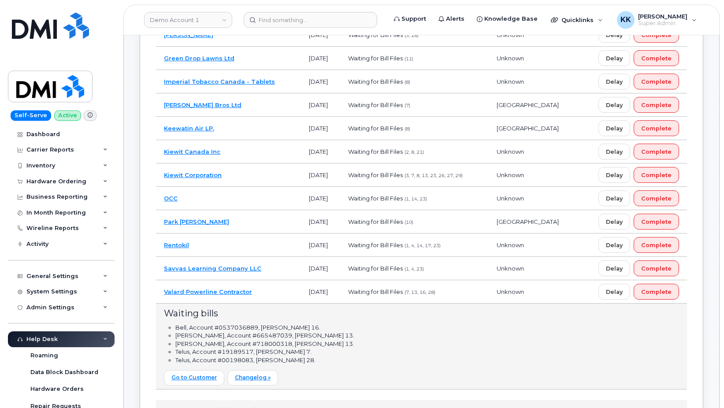
click at [270, 295] on td "Valard Powerline Contractor" at bounding box center [228, 291] width 145 height 23
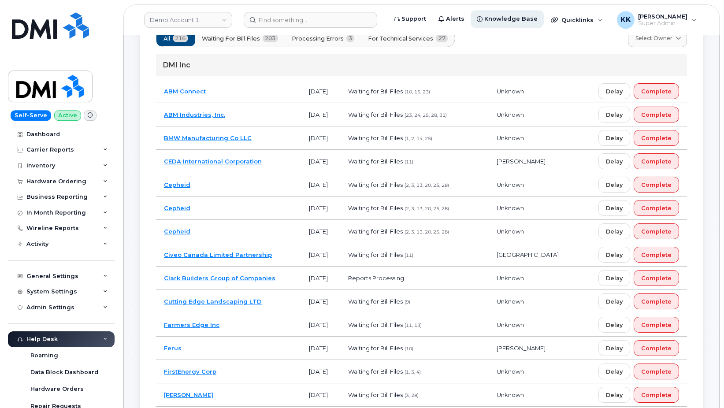
scroll to position [0, 0]
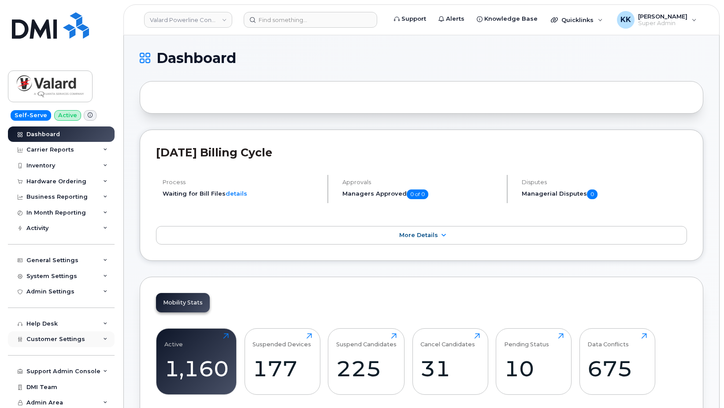
click at [67, 343] on div "Customer Settings" at bounding box center [61, 339] width 107 height 16
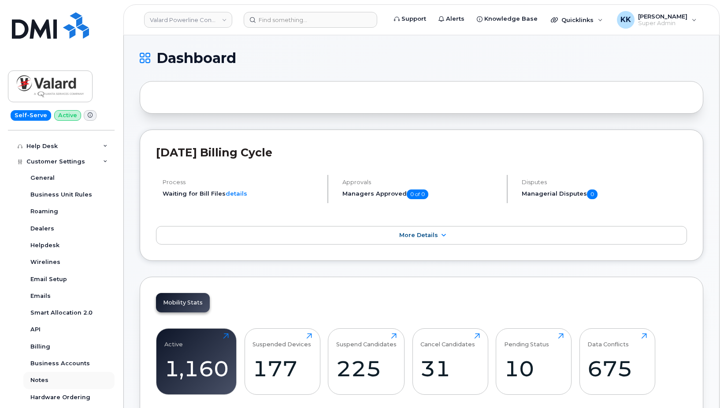
scroll to position [211, 0]
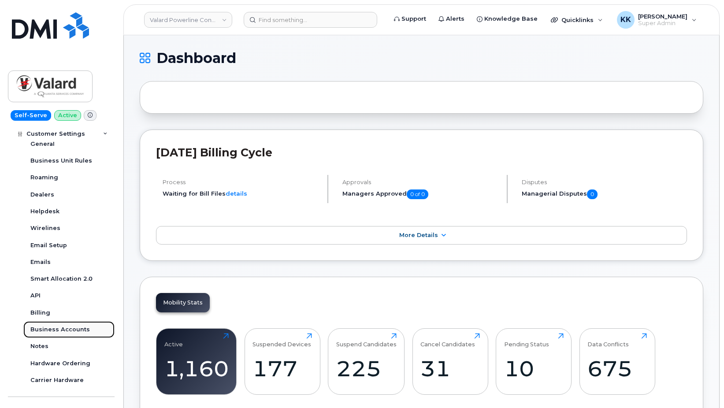
click at [58, 329] on div "Business Accounts" at bounding box center [59, 329] width 59 height 8
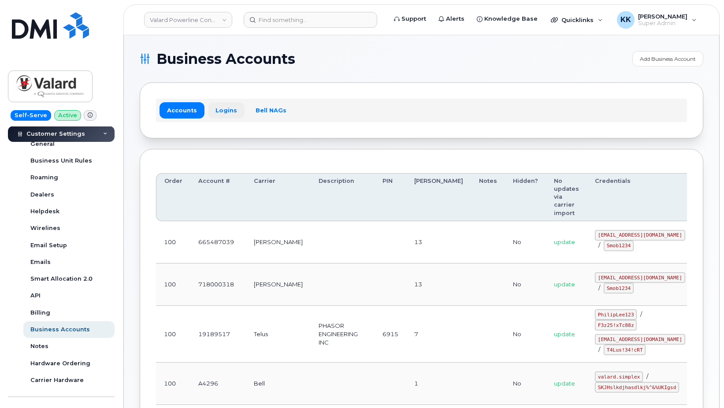
click at [224, 103] on link "Logins" at bounding box center [226, 110] width 37 height 16
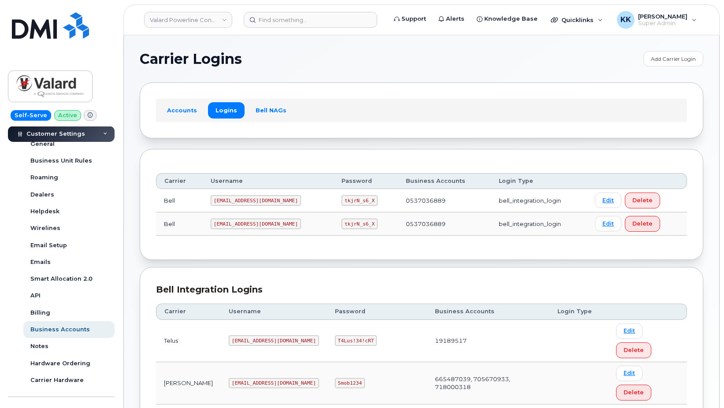
scroll to position [104, 0]
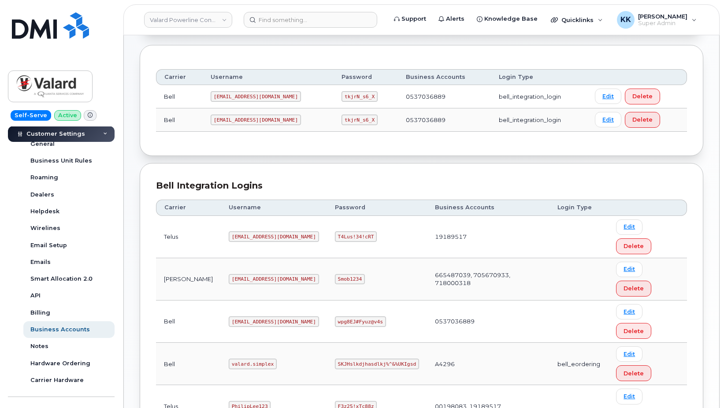
click at [236, 231] on code "[EMAIL_ADDRESS][DOMAIN_NAME]" at bounding box center [274, 236] width 90 height 11
click at [335, 231] on code "T4Lus!34!cRT" at bounding box center [356, 236] width 42 height 11
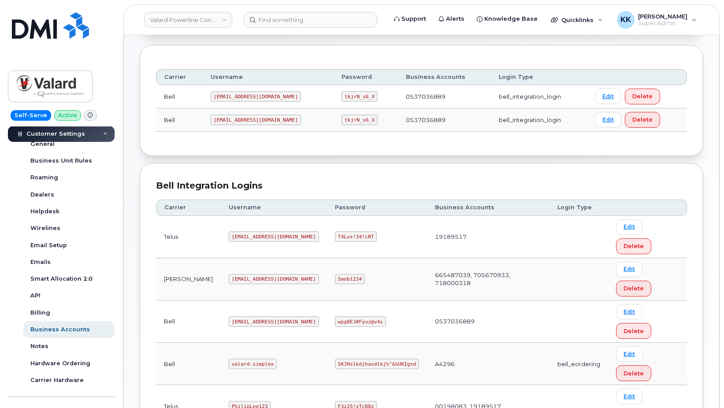
click at [335, 231] on code "T4Lus!34!cRT" at bounding box center [356, 236] width 42 height 11
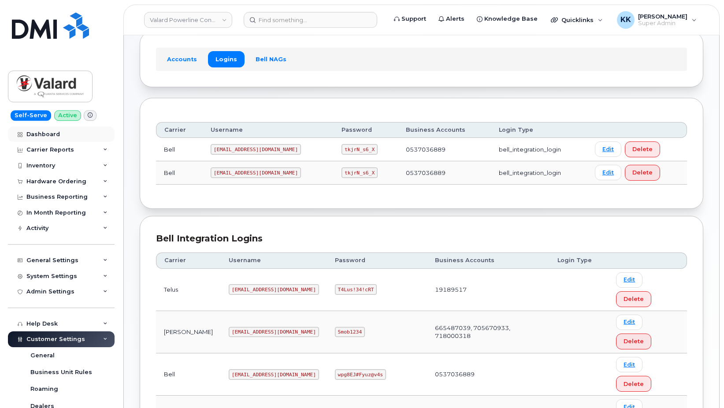
scroll to position [14, 0]
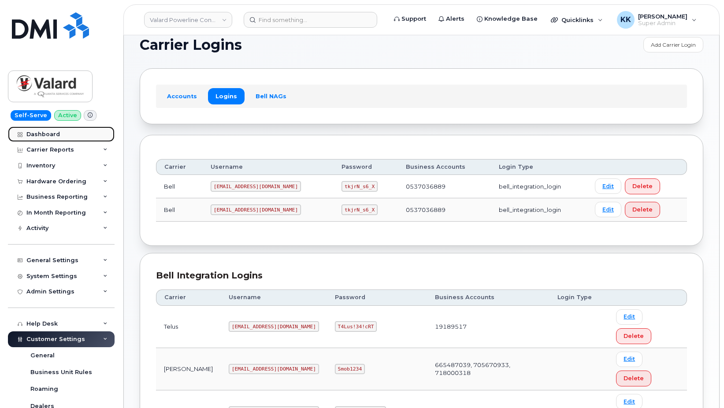
click at [48, 137] on div "Dashboard" at bounding box center [42, 134] width 33 height 7
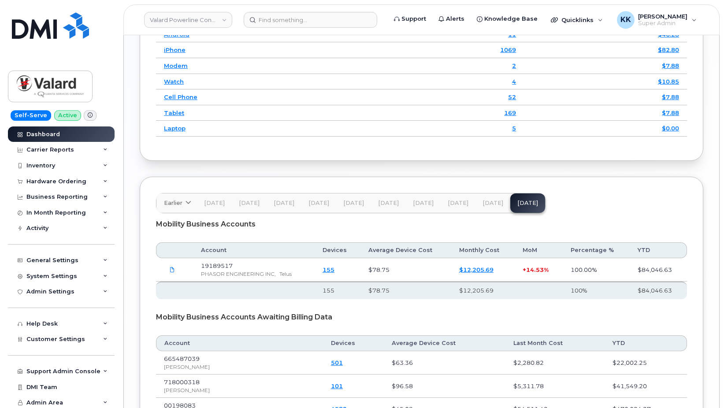
scroll to position [1213, 0]
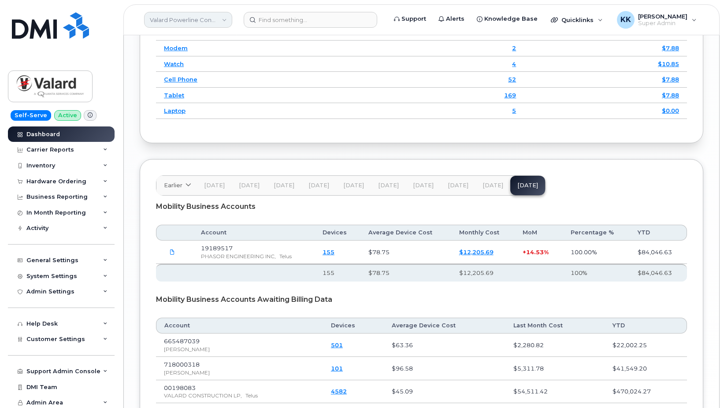
click at [179, 24] on link "Valard Powerline Contractor" at bounding box center [188, 20] width 88 height 16
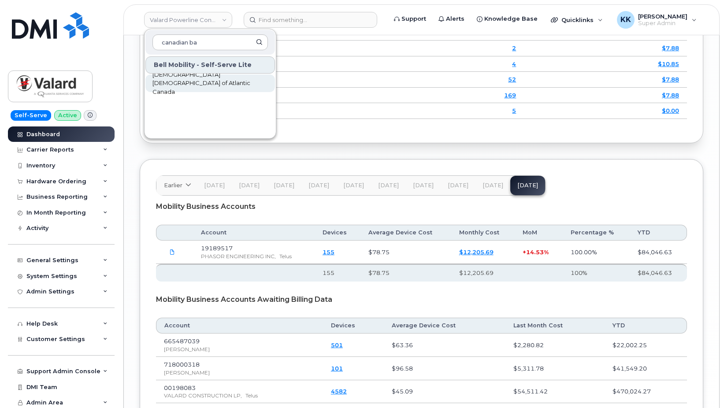
type input "canadian ba"
click at [174, 83] on span "[DEMOGRAPHIC_DATA] [DEMOGRAPHIC_DATA] of Atlantic Canada" at bounding box center [202, 83] width 101 height 26
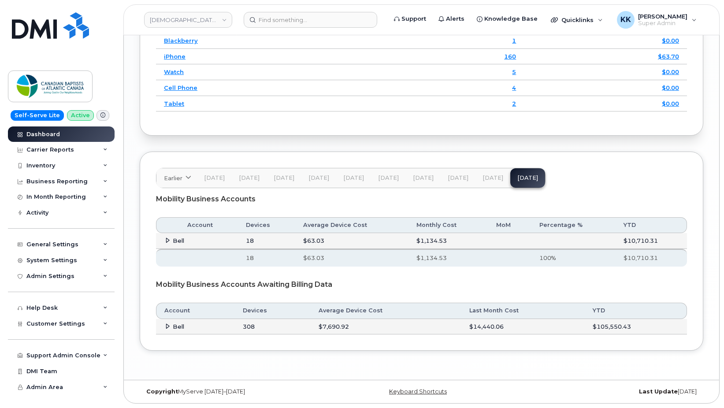
scroll to position [1186, 0]
click at [165, 242] on icon at bounding box center [168, 240] width 6 height 6
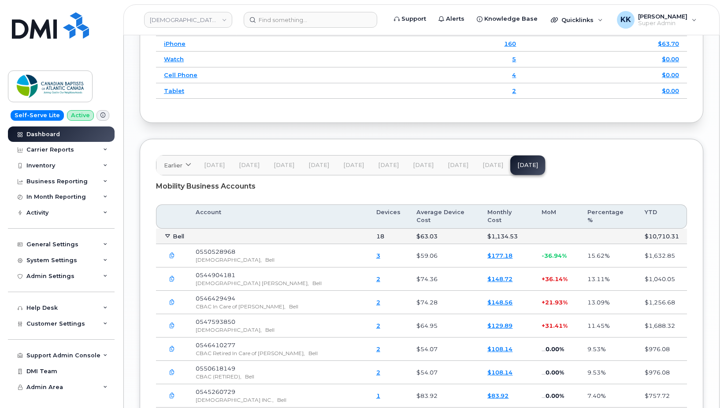
click at [166, 239] on icon at bounding box center [168, 236] width 6 height 6
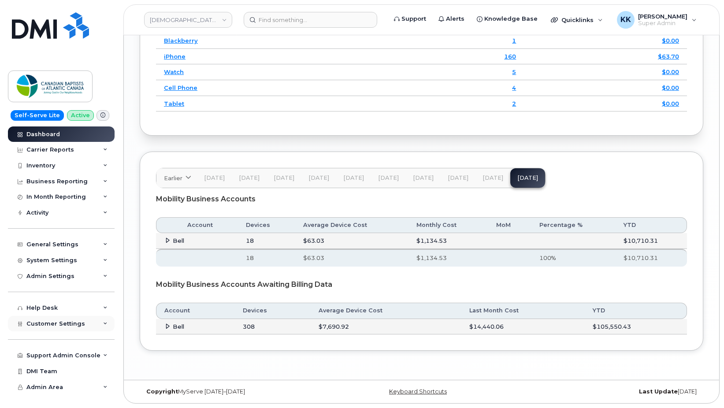
click at [44, 323] on span "Customer Settings" at bounding box center [55, 323] width 59 height 7
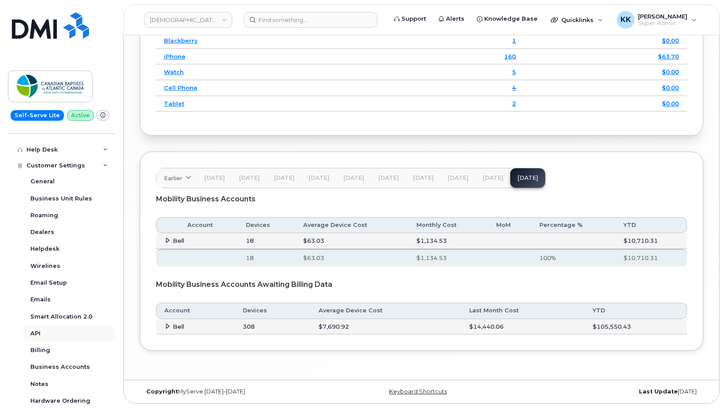
scroll to position [169, 0]
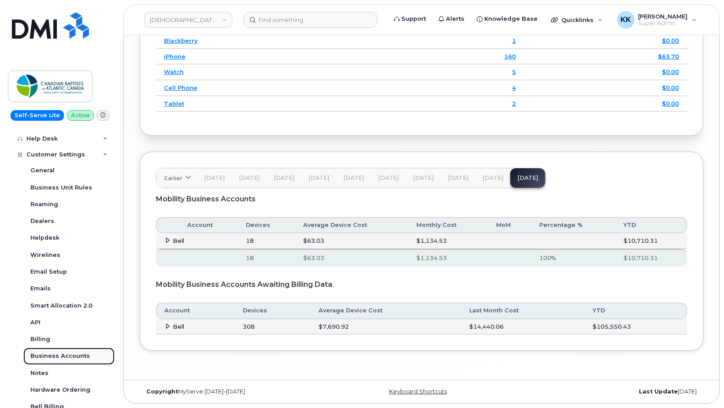
click at [56, 355] on div "Business Accounts" at bounding box center [59, 356] width 59 height 8
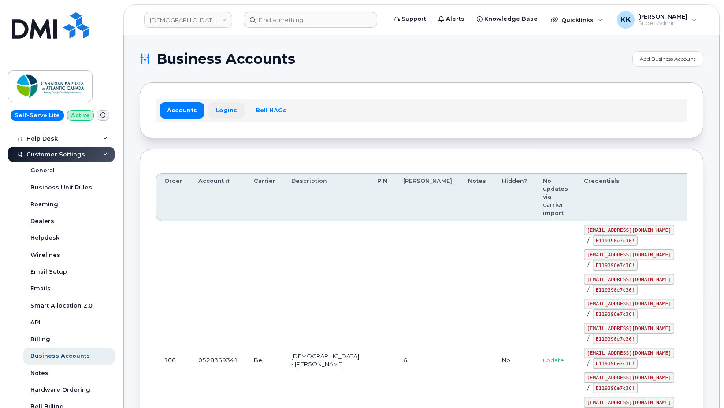
click at [225, 108] on link "Logins" at bounding box center [226, 110] width 37 height 16
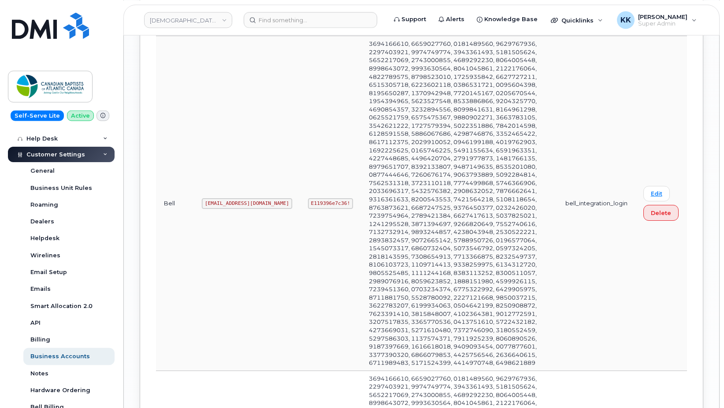
scroll to position [2426, 0]
